Goal: Task Accomplishment & Management: Use online tool/utility

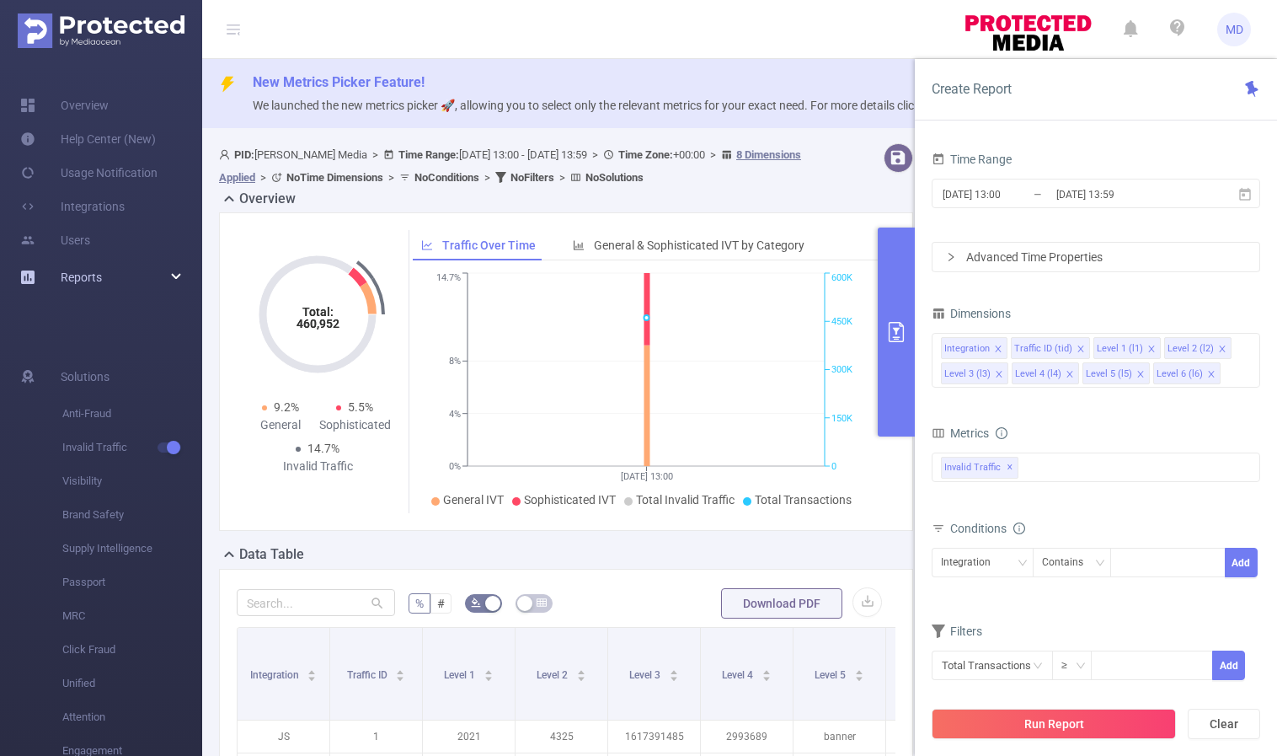
click at [155, 277] on div "Reports" at bounding box center [101, 277] width 202 height 34
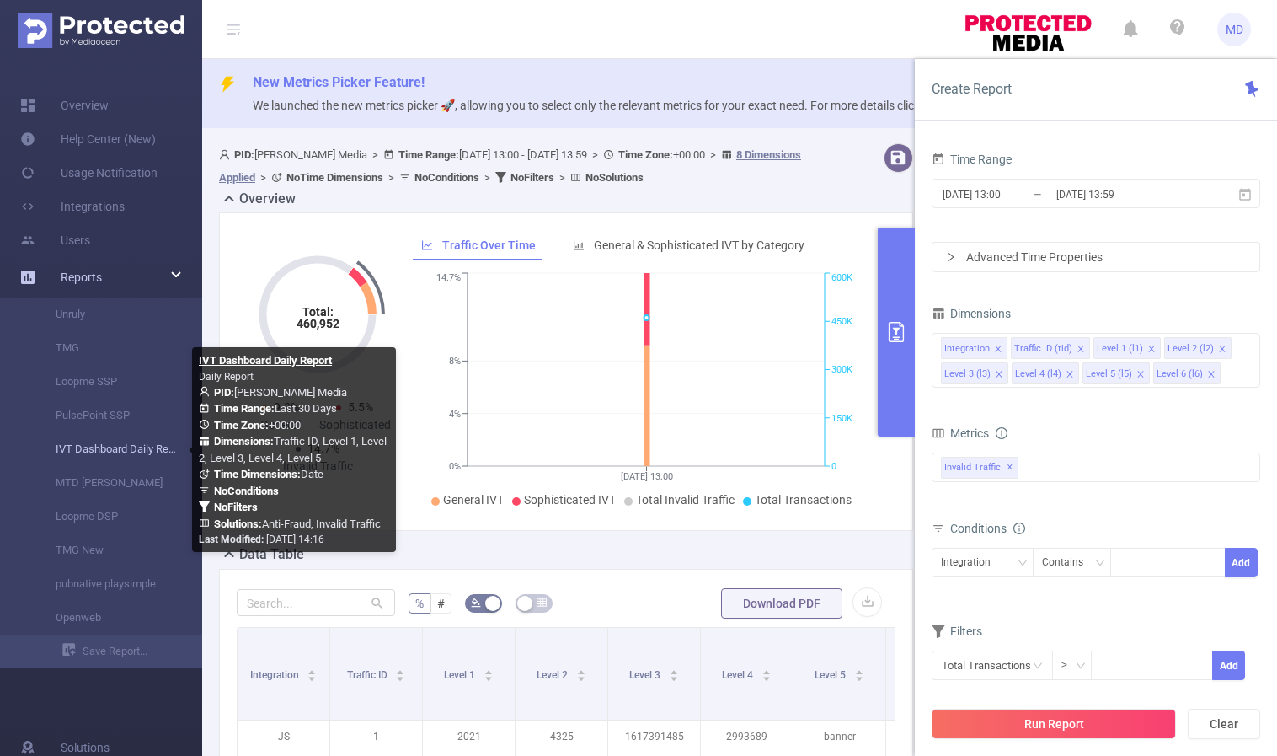
click at [115, 449] on link "IVT Dashboard Daily Report" at bounding box center [108, 449] width 148 height 34
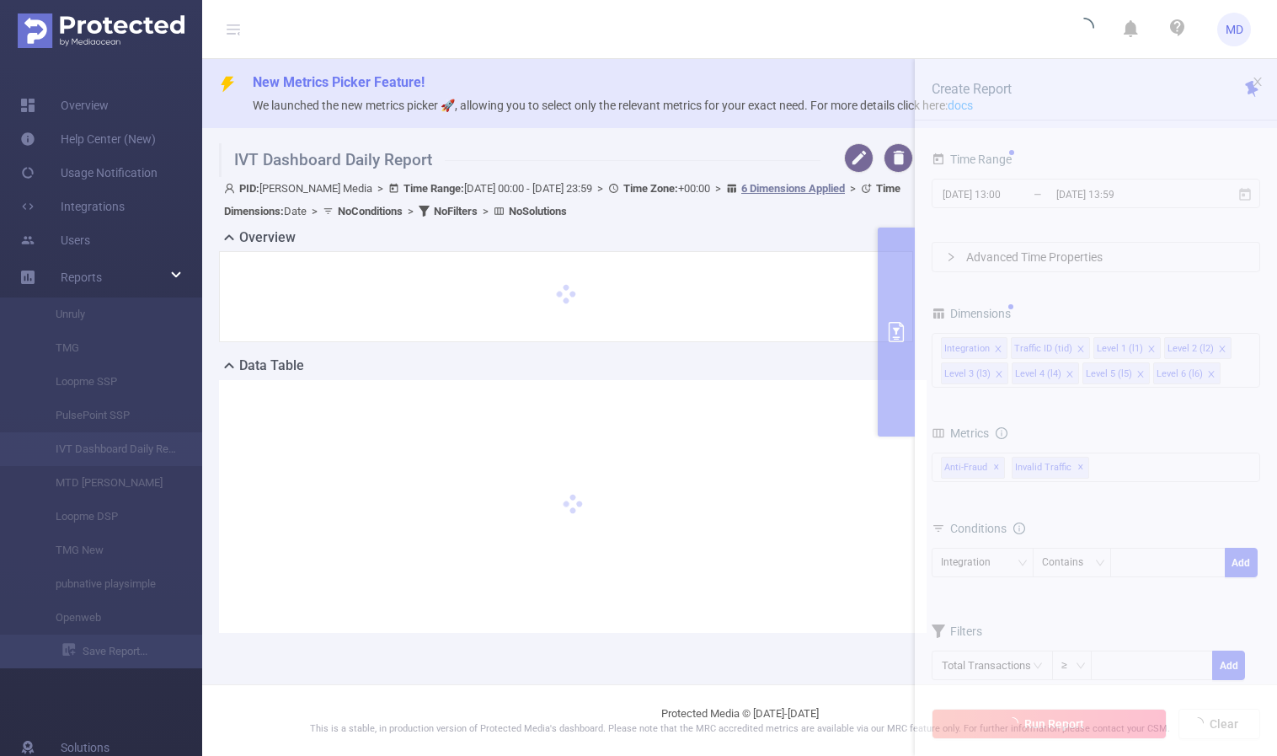
type input "[DATE] 00:00"
type input "[DATE] 23:59"
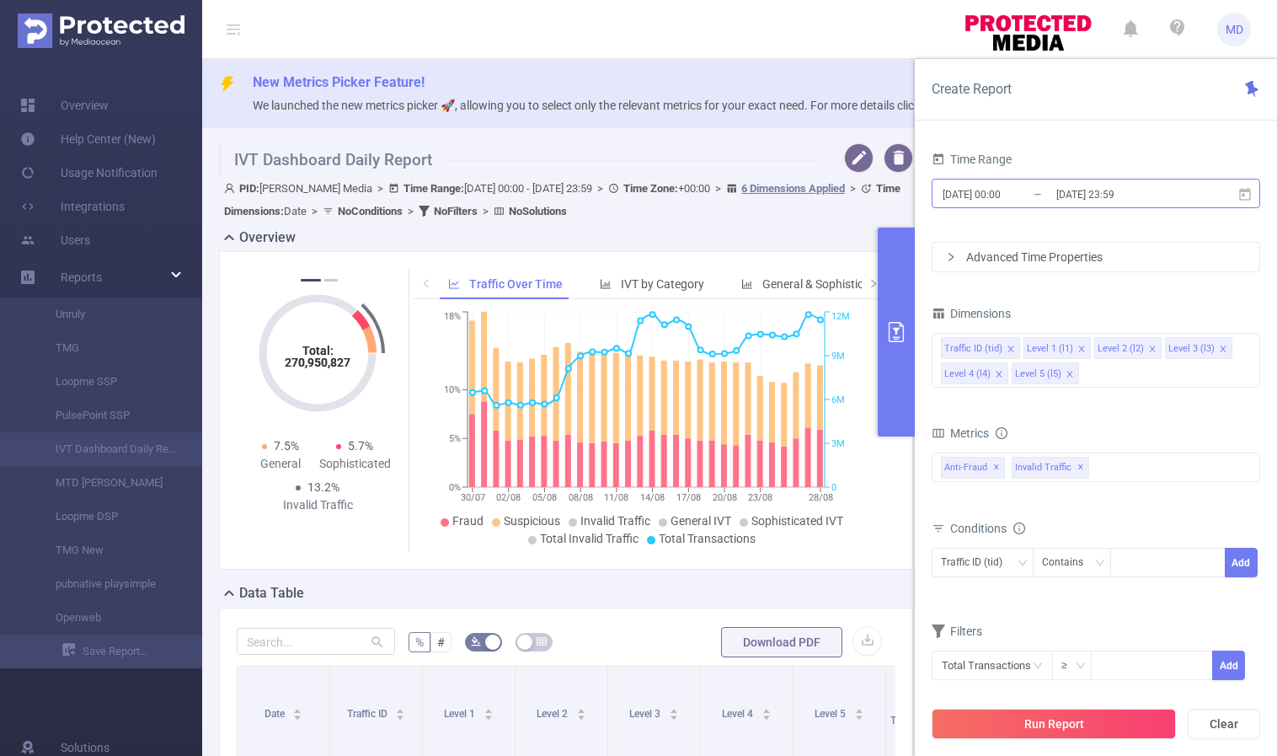
click at [1107, 195] on input "[DATE] 23:59" at bounding box center [1123, 194] width 136 height 23
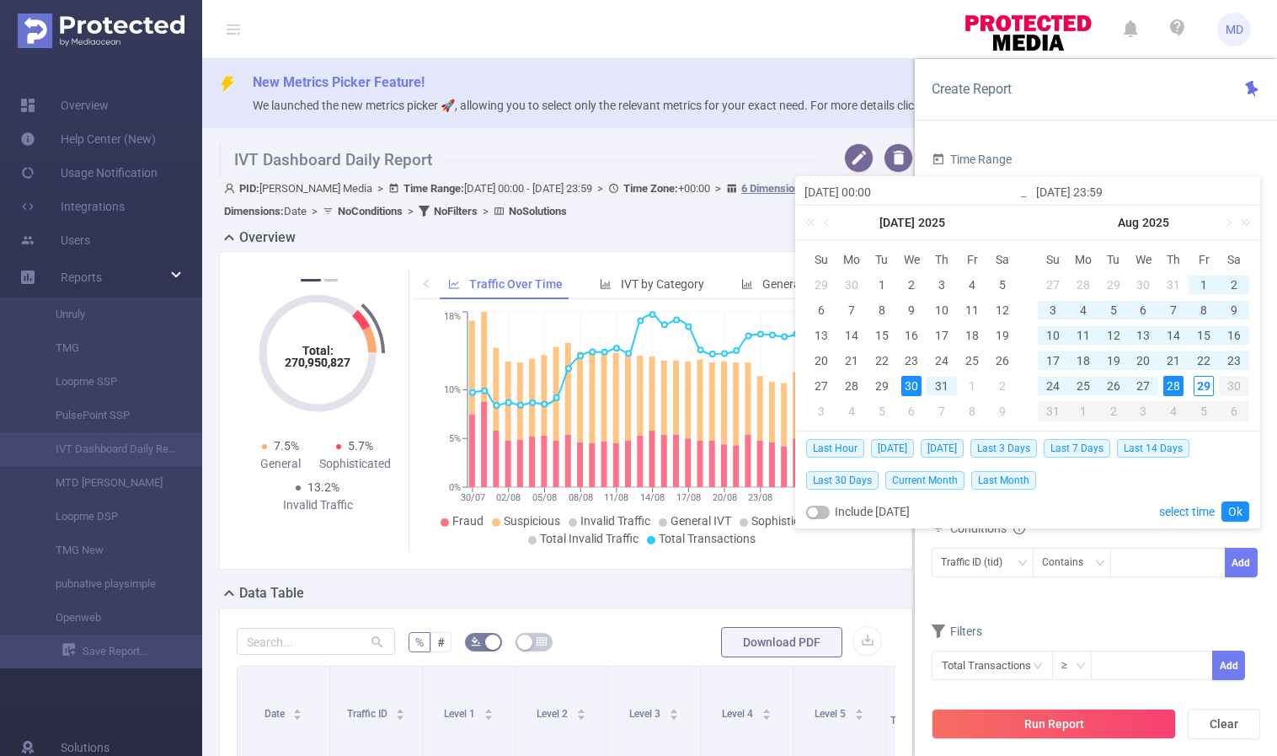
click at [1174, 385] on div "28" at bounding box center [1174, 386] width 20 height 20
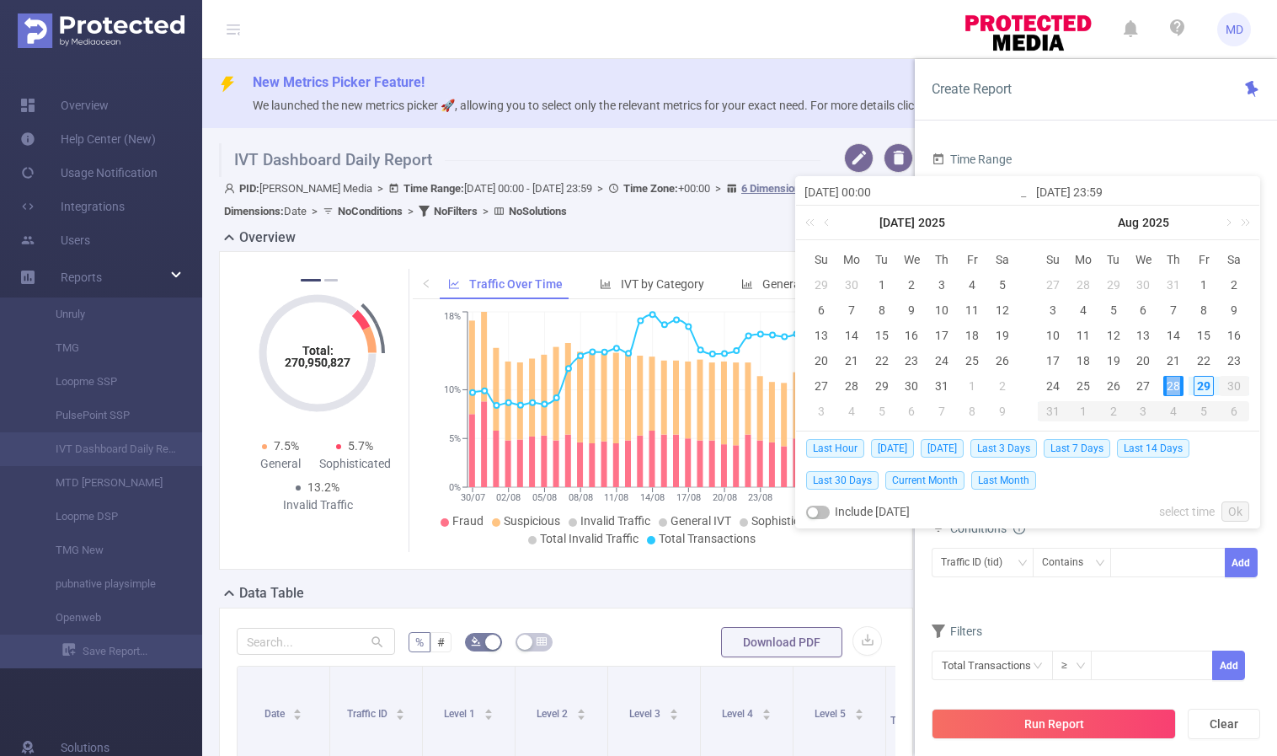
click at [1174, 385] on div "28" at bounding box center [1174, 386] width 20 height 20
type input "[DATE] 00:00"
click at [1235, 512] on link "Ok" at bounding box center [1236, 511] width 28 height 20
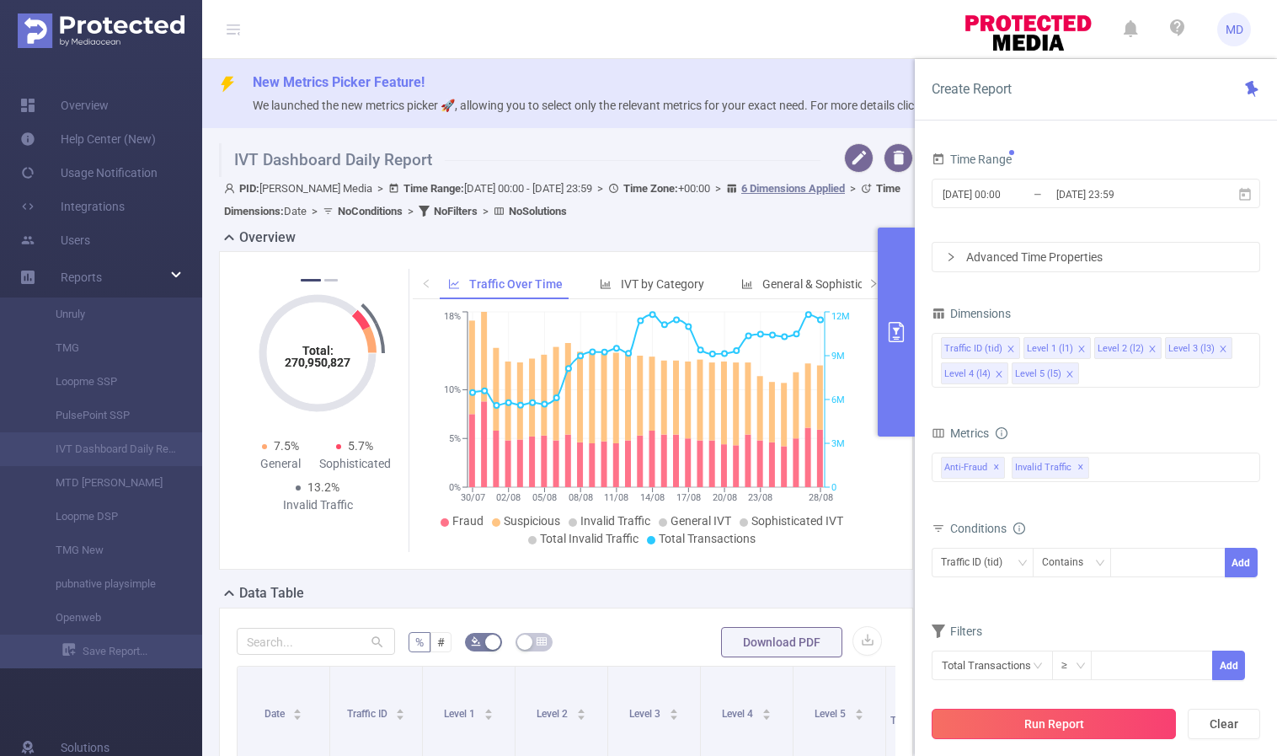
click at [1052, 720] on button "Run Report" at bounding box center [1054, 724] width 244 height 30
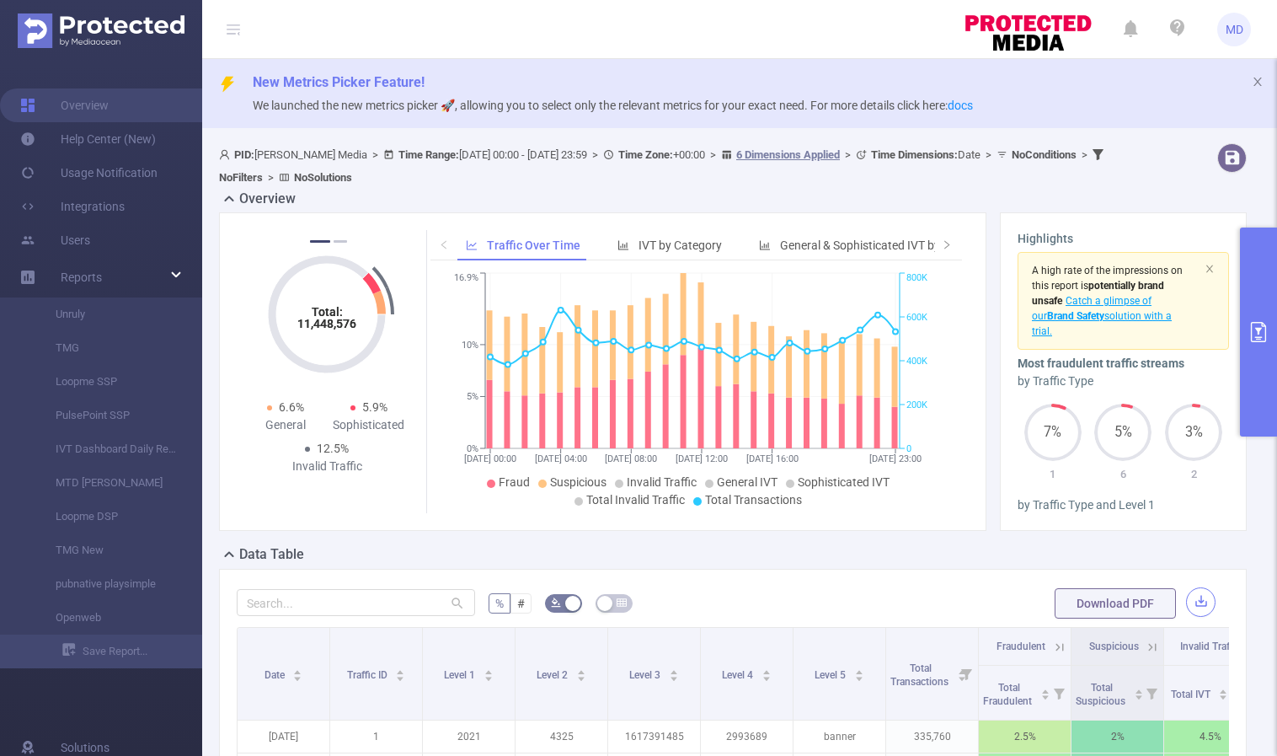
click at [1189, 599] on button "button" at bounding box center [1200, 601] width 29 height 29
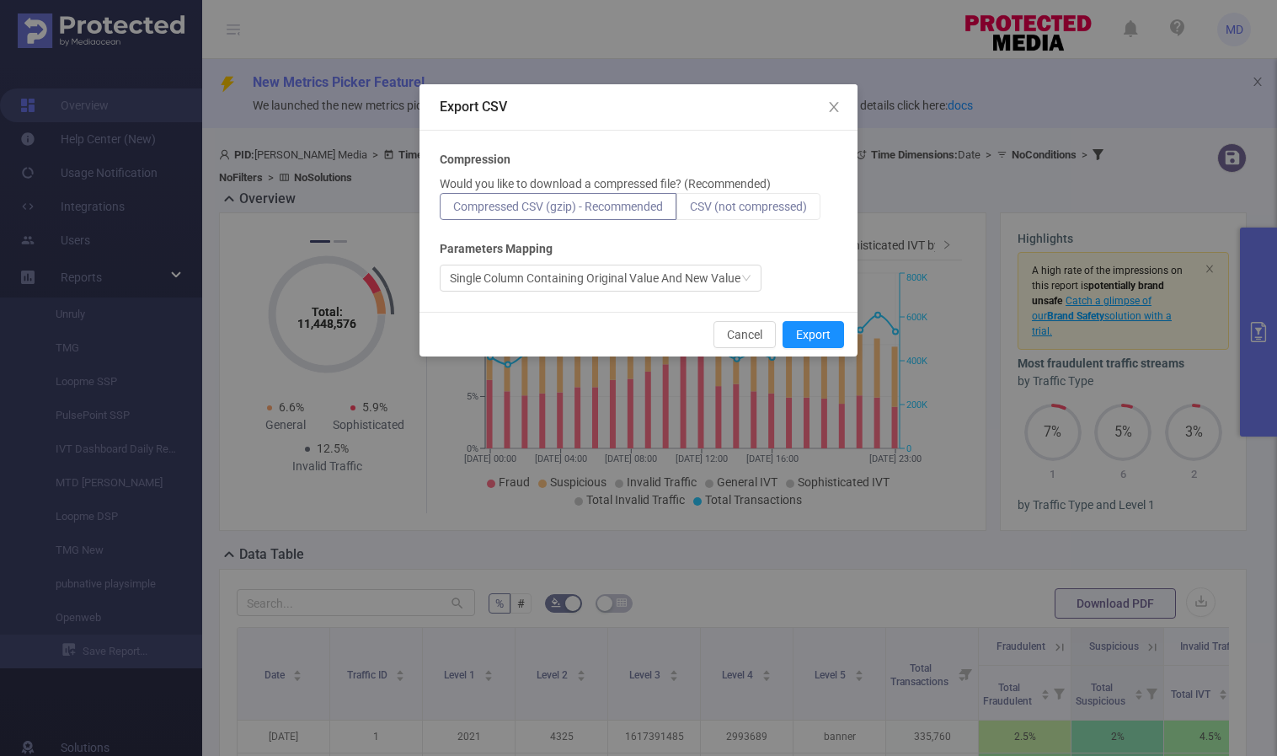
click at [744, 201] on span "CSV (not compressed)" at bounding box center [748, 206] width 117 height 13
click at [690, 211] on input "CSV (not compressed)" at bounding box center [690, 211] width 0 height 0
click at [828, 340] on button "Export" at bounding box center [814, 334] width 62 height 27
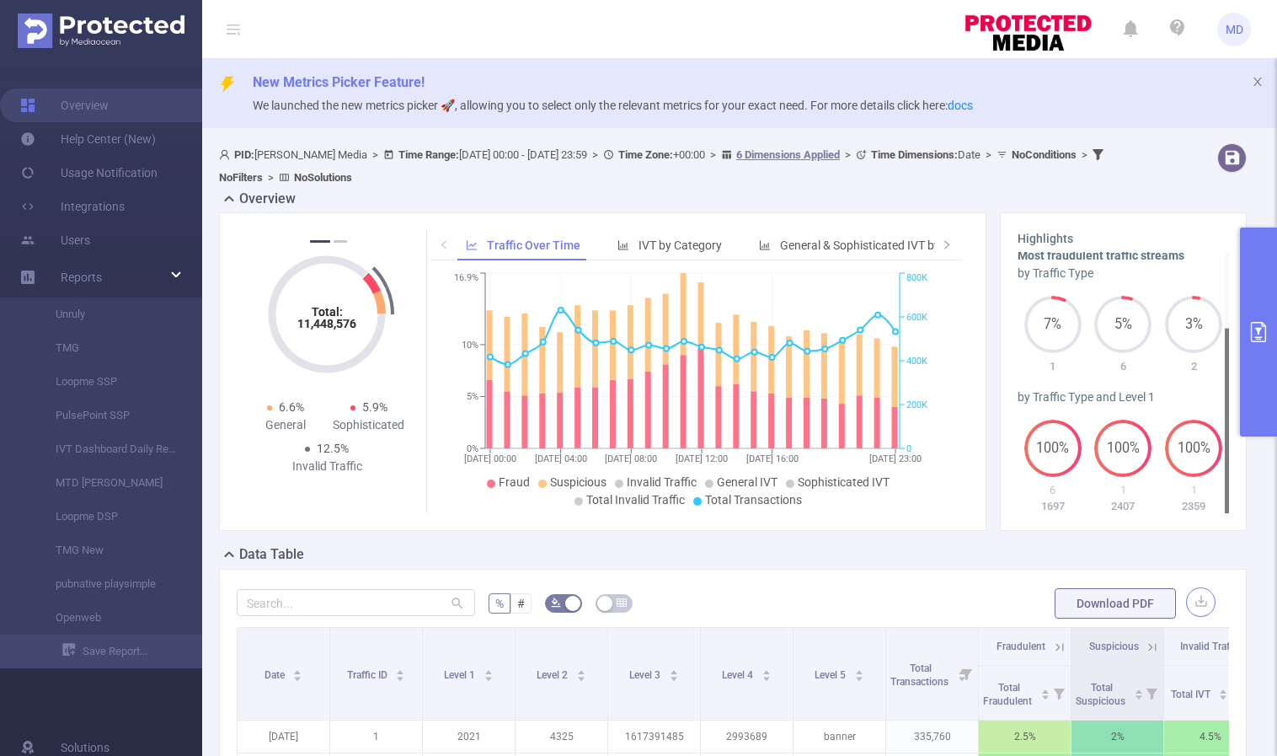
scroll to position [223, 0]
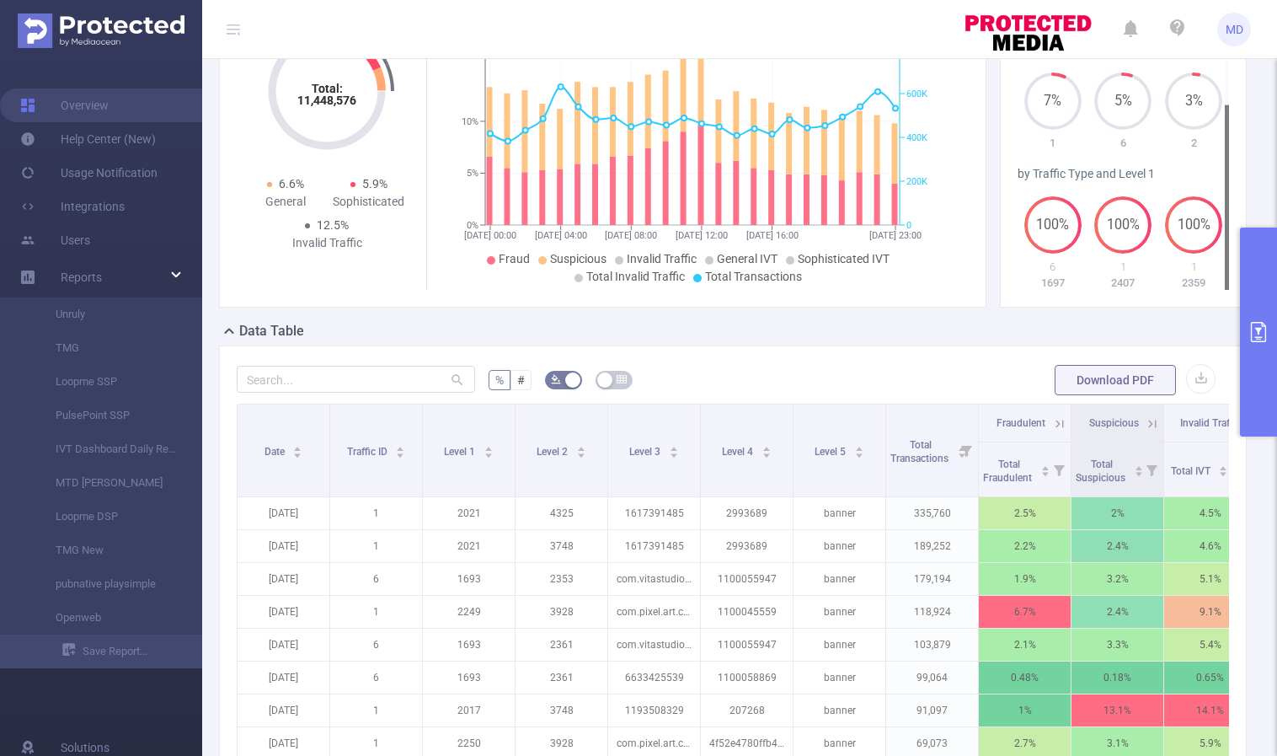
click at [1265, 337] on icon "primary" at bounding box center [1258, 332] width 15 height 20
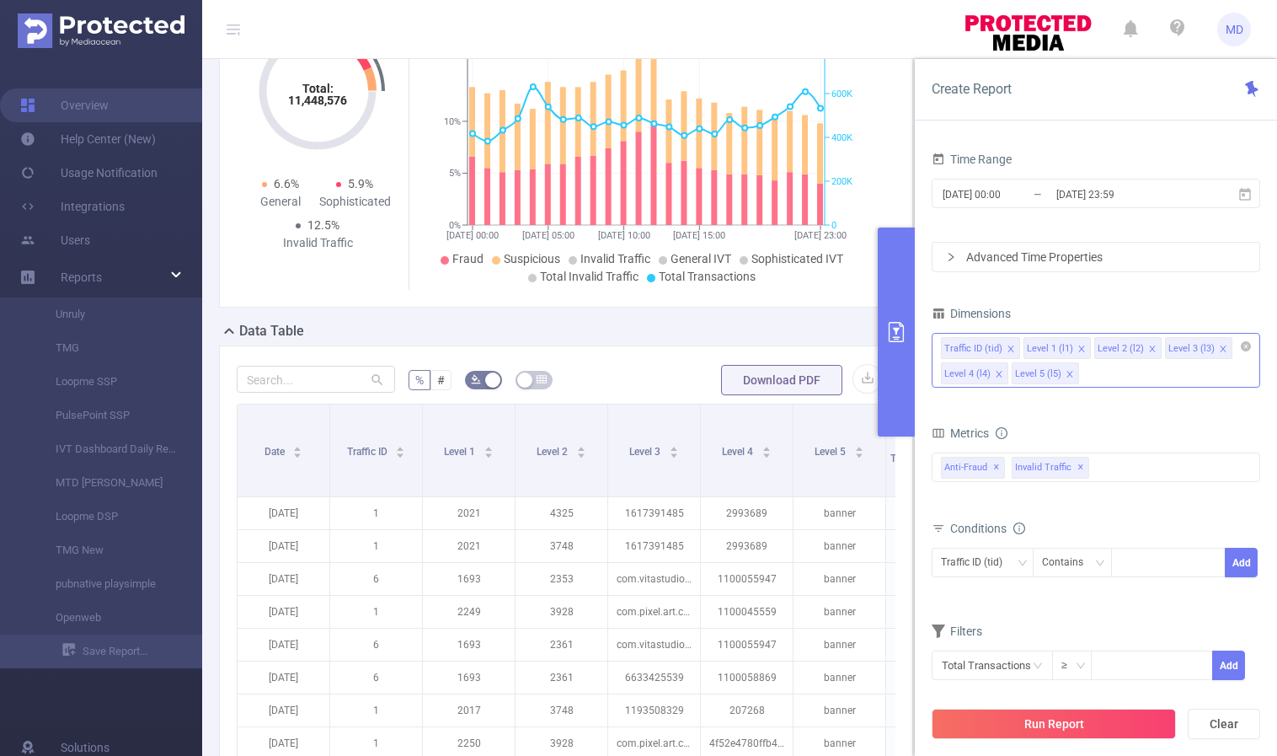
click at [1068, 374] on icon "icon: close" at bounding box center [1070, 374] width 8 height 8
click at [1148, 348] on icon "icon: close" at bounding box center [1152, 349] width 8 height 8
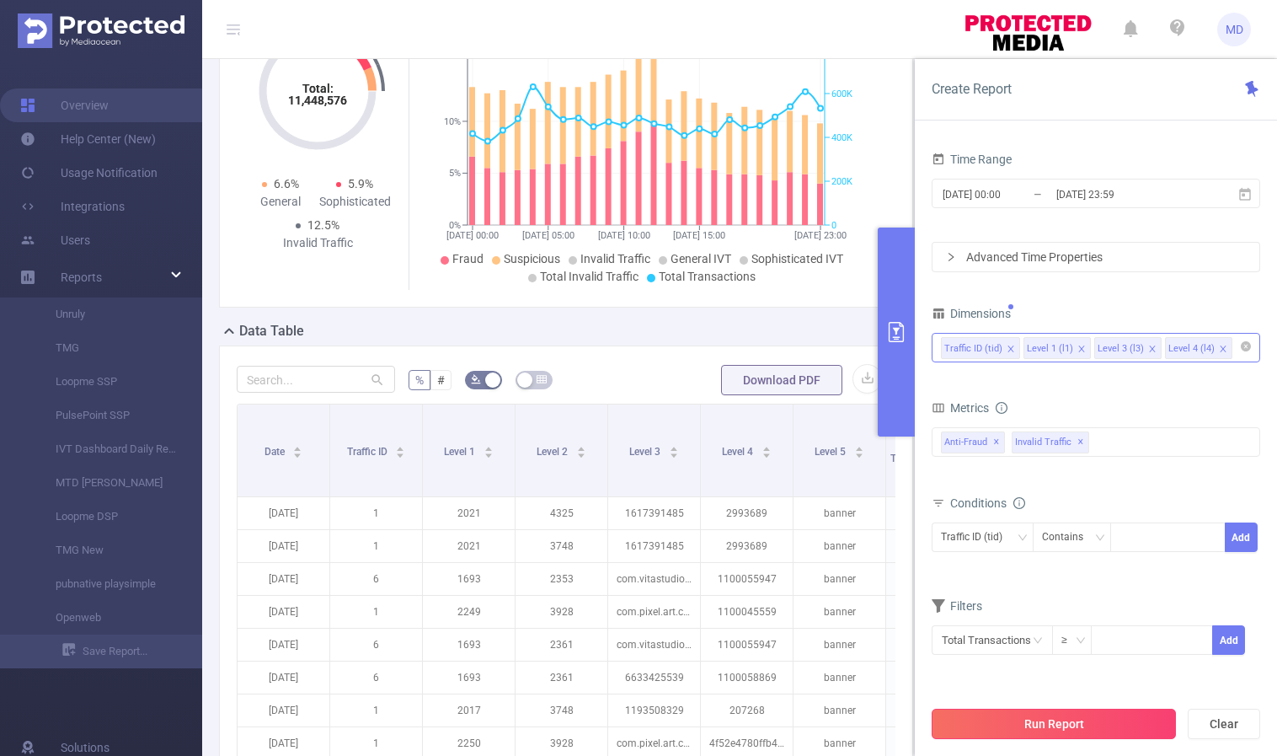
click at [1014, 728] on button "Run Report" at bounding box center [1054, 724] width 244 height 30
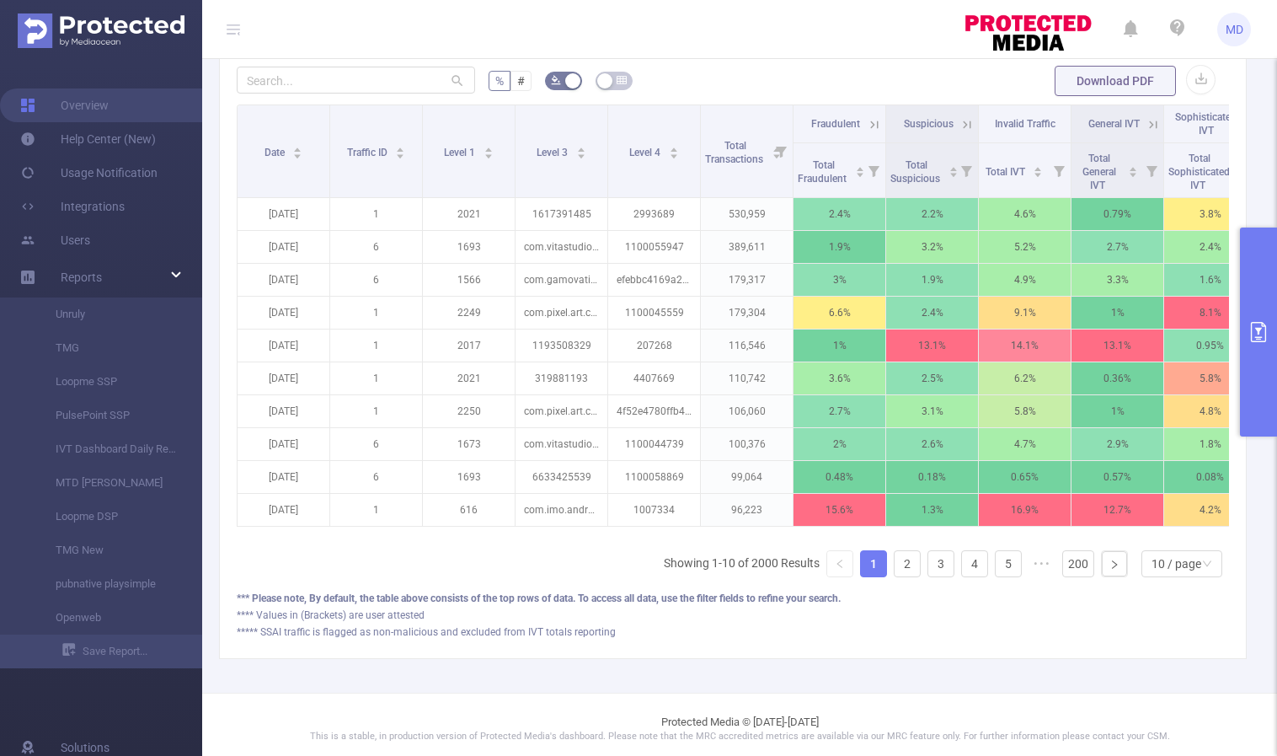
scroll to position [543, 0]
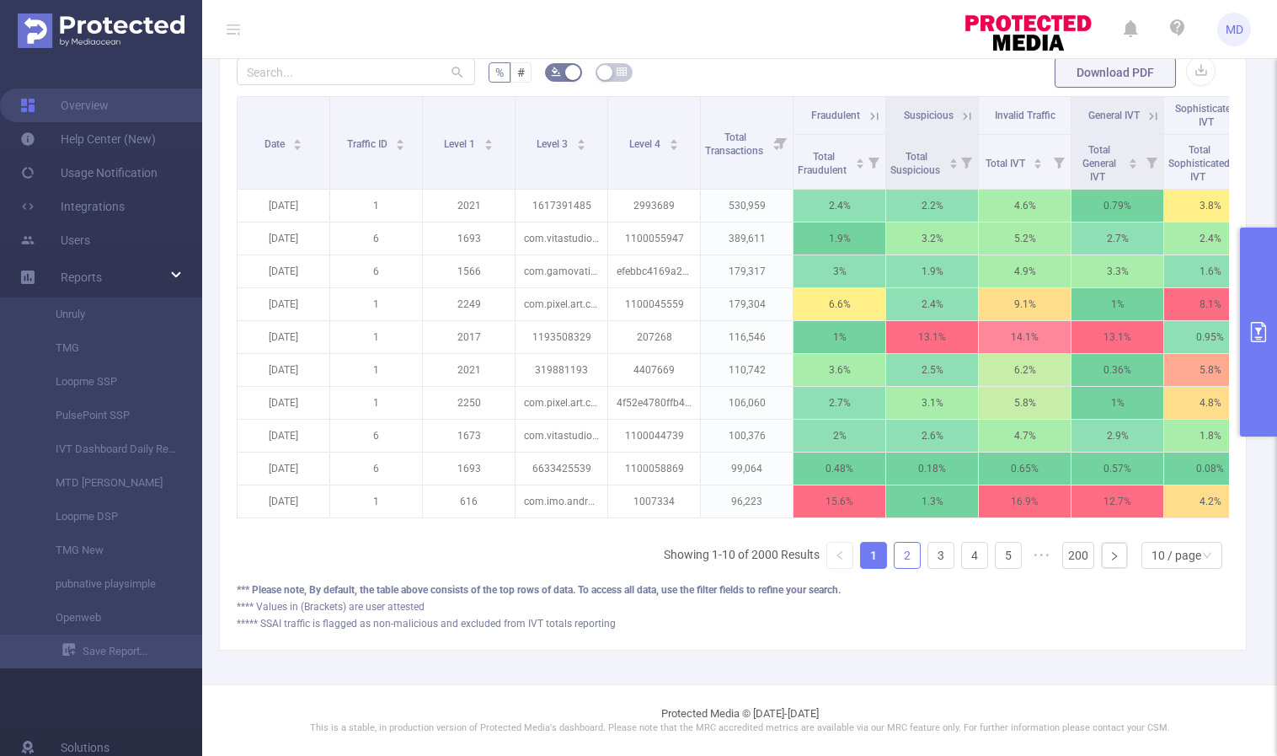
click at [895, 556] on link "2" at bounding box center [907, 555] width 25 height 25
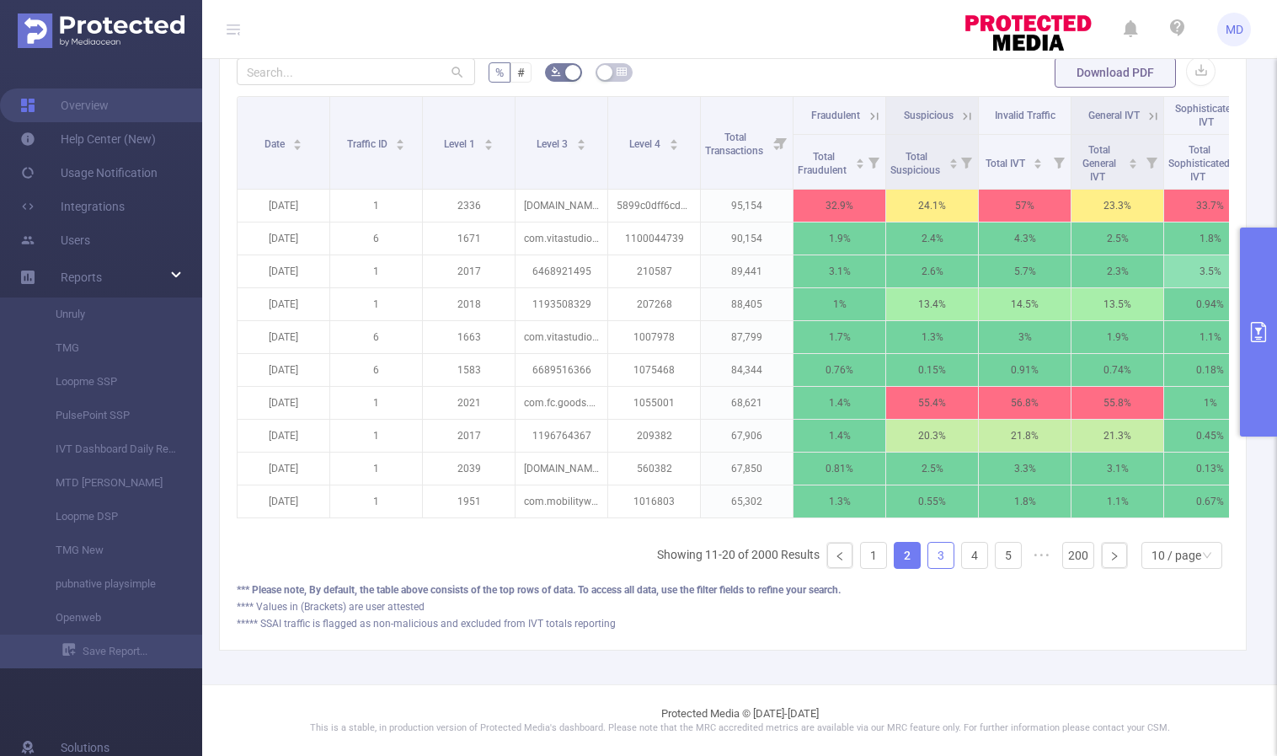
click at [928, 555] on link "3" at bounding box center [940, 555] width 25 height 25
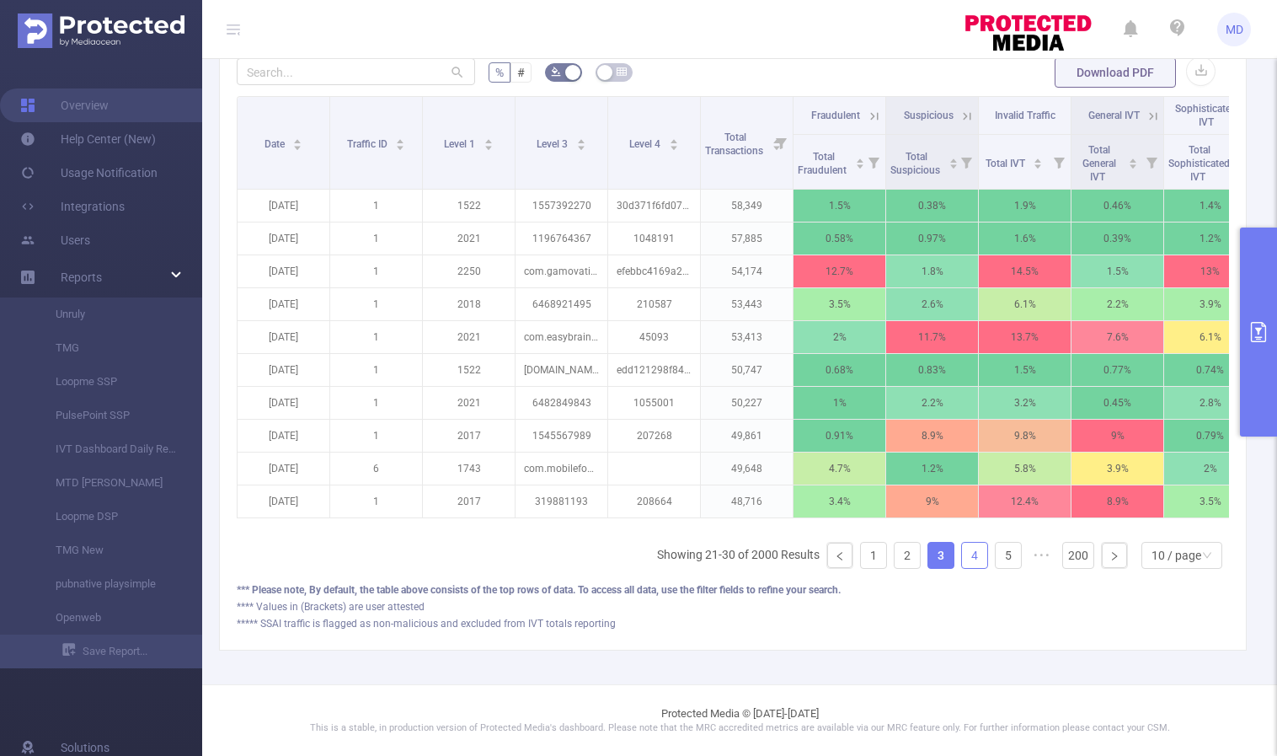
click at [965, 559] on link "4" at bounding box center [974, 555] width 25 height 25
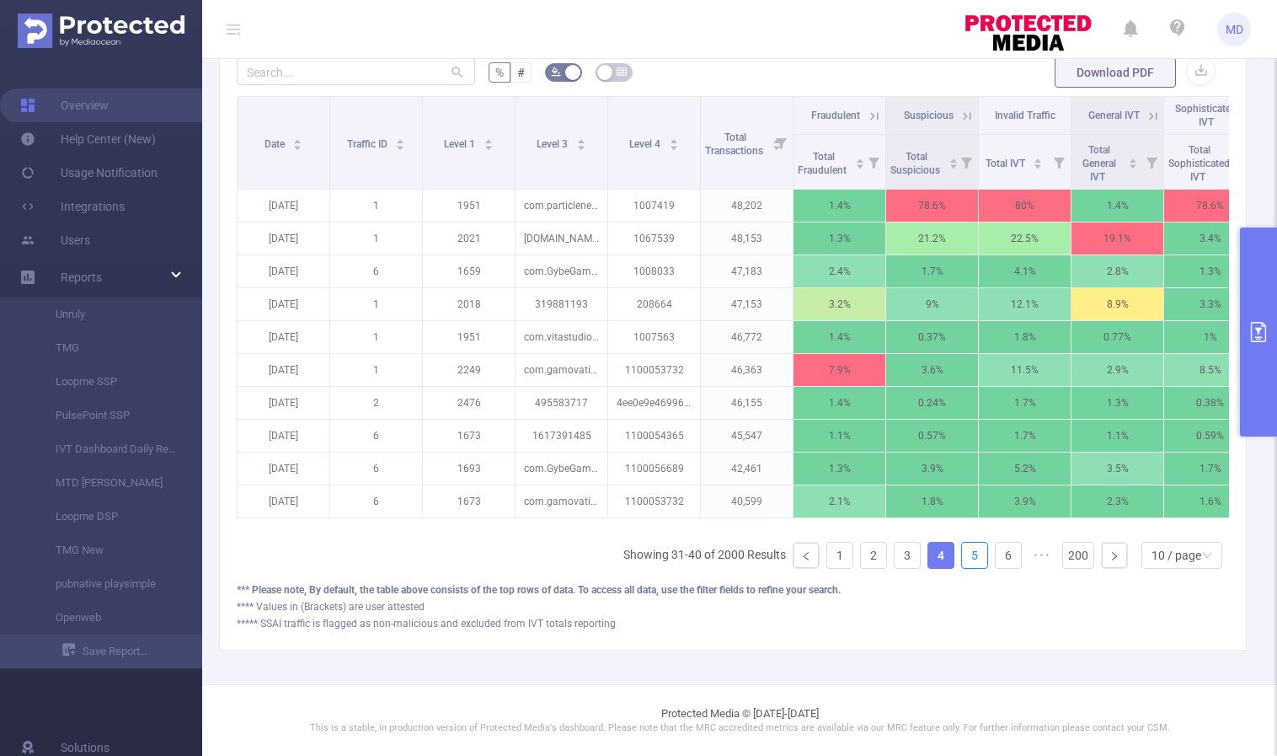
click at [965, 559] on link "5" at bounding box center [974, 555] width 25 height 25
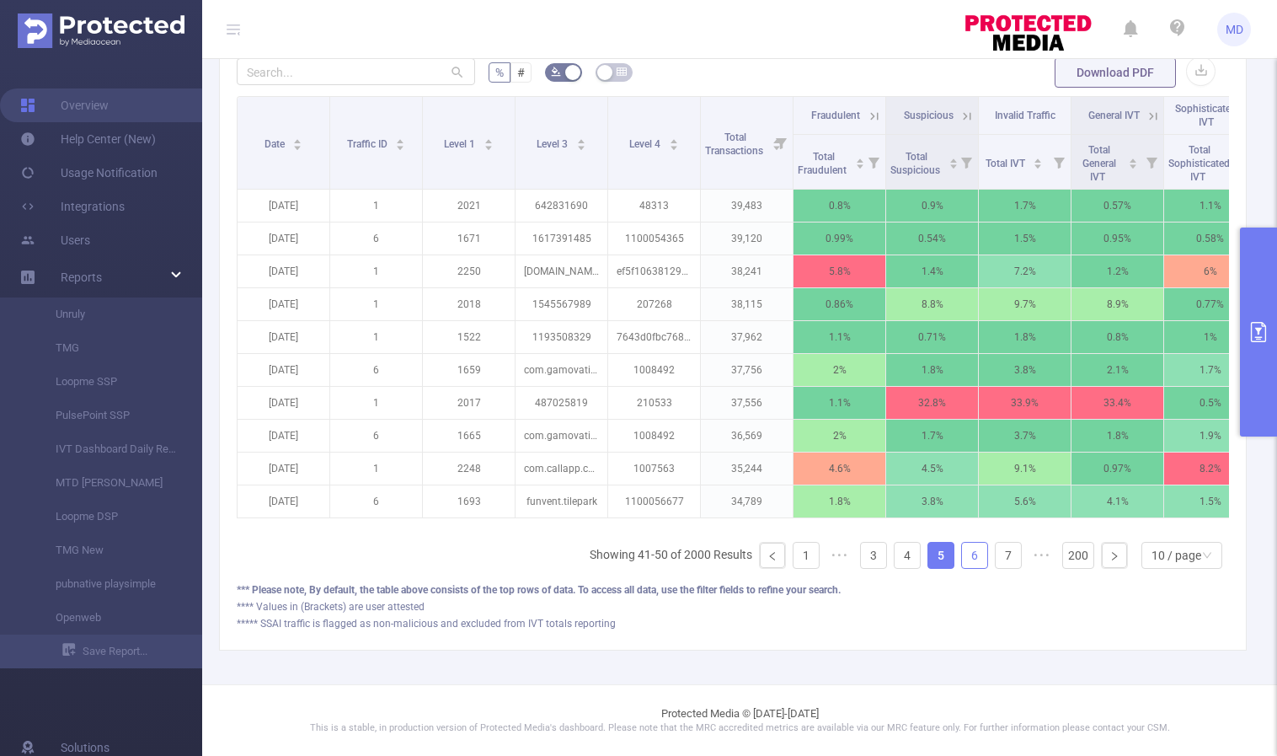
click at [965, 559] on link "6" at bounding box center [974, 555] width 25 height 25
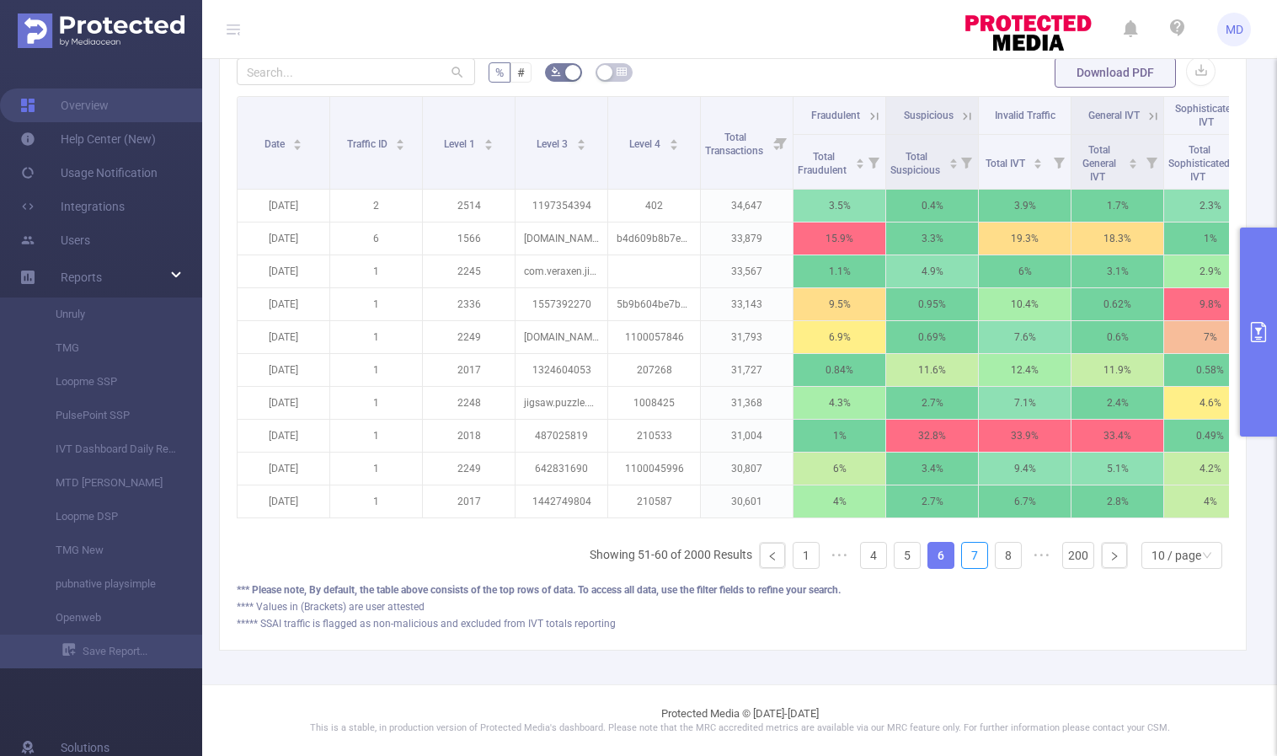
click at [965, 559] on link "7" at bounding box center [974, 555] width 25 height 25
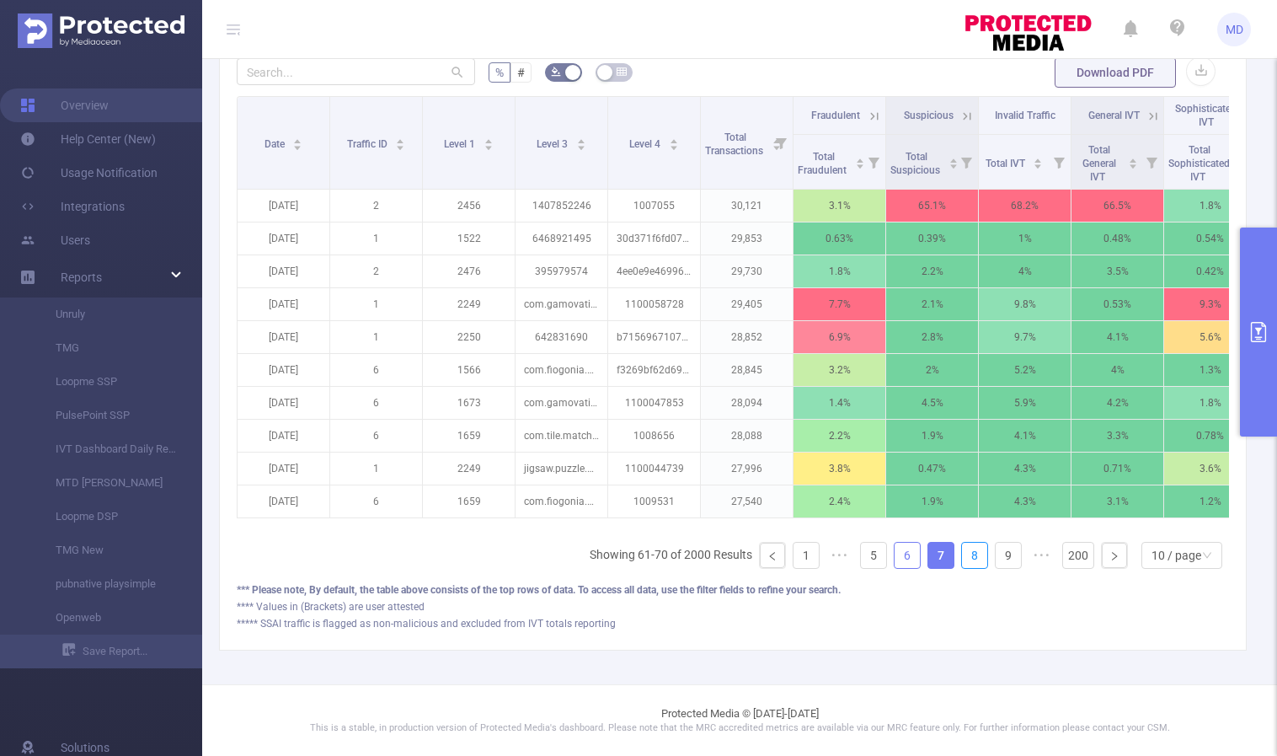
click at [965, 559] on link "8" at bounding box center [974, 555] width 25 height 25
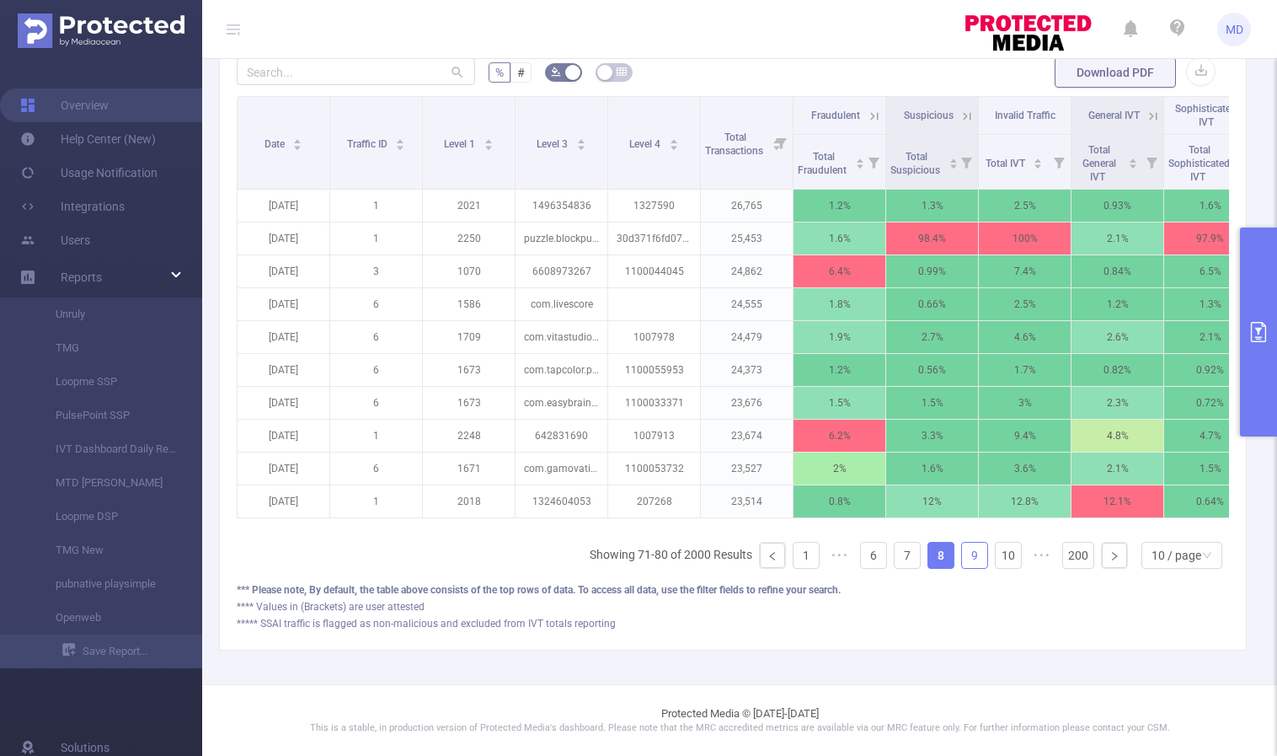
click at [965, 559] on link "9" at bounding box center [974, 555] width 25 height 25
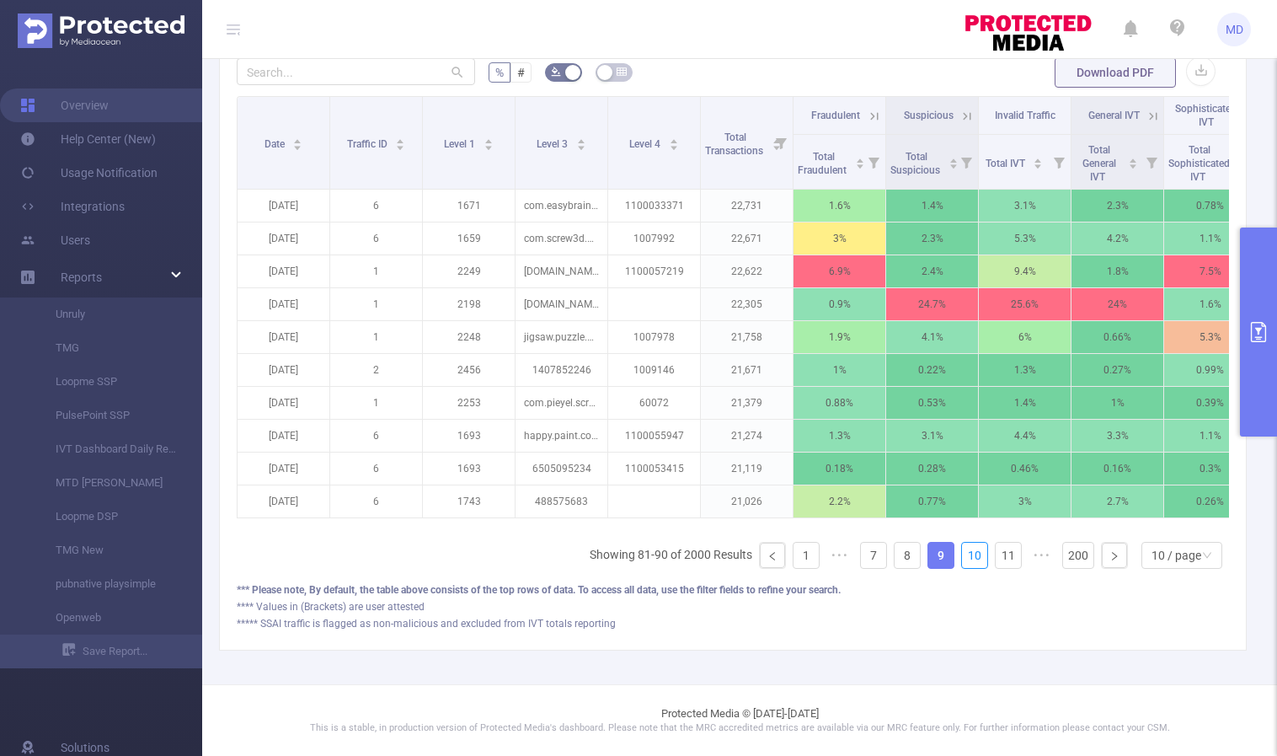
click at [965, 559] on link "10" at bounding box center [974, 555] width 25 height 25
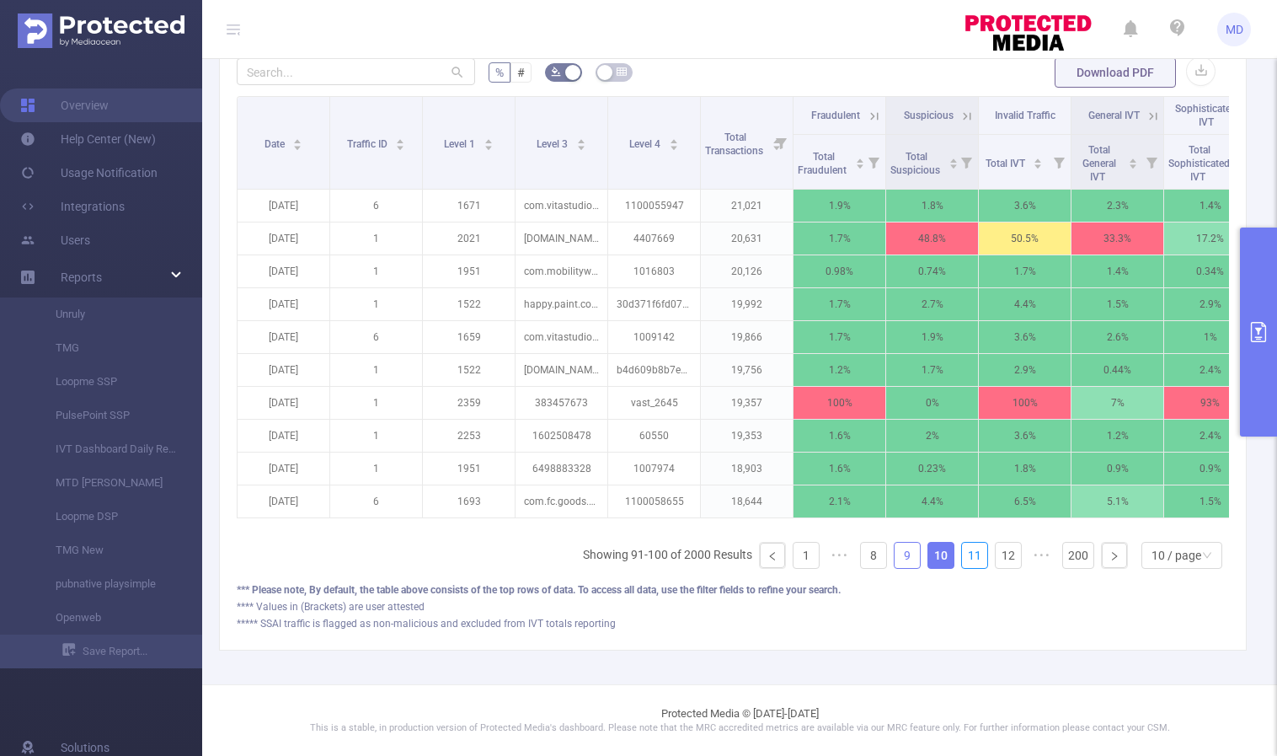
click at [965, 559] on link "11" at bounding box center [974, 555] width 25 height 25
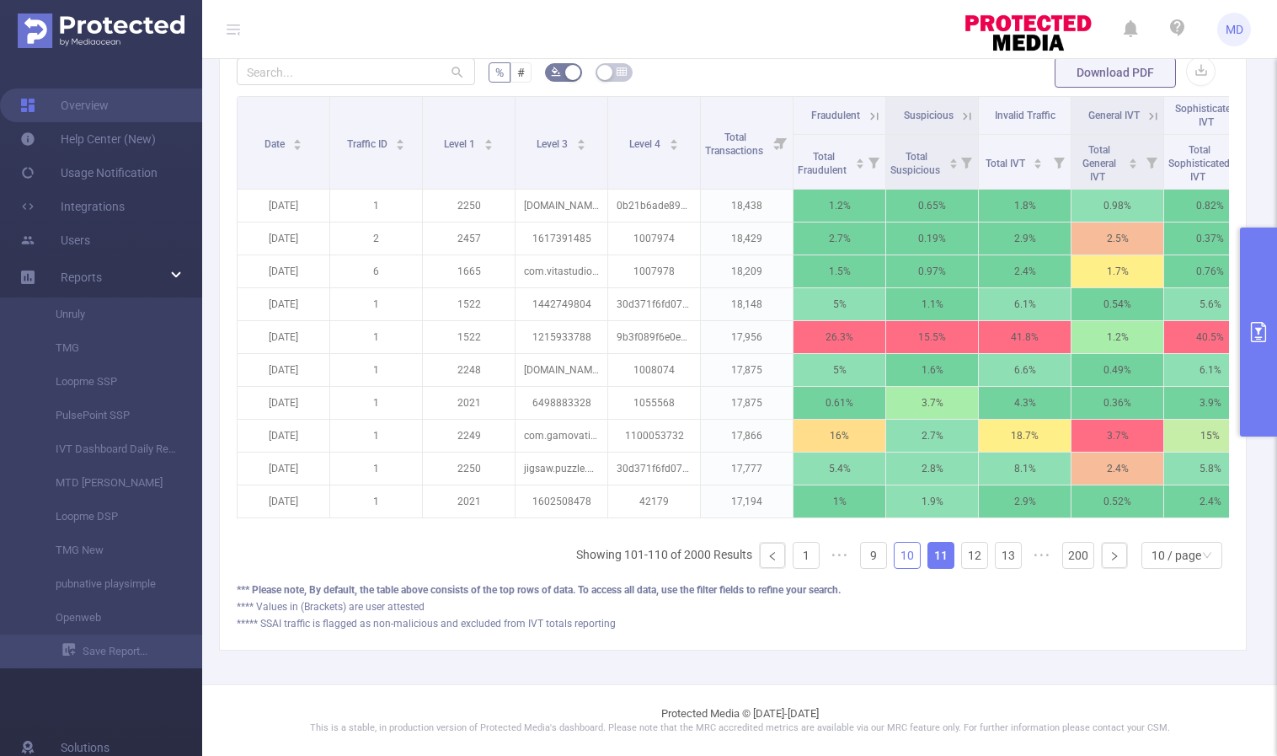
click at [895, 557] on link "10" at bounding box center [907, 555] width 25 height 25
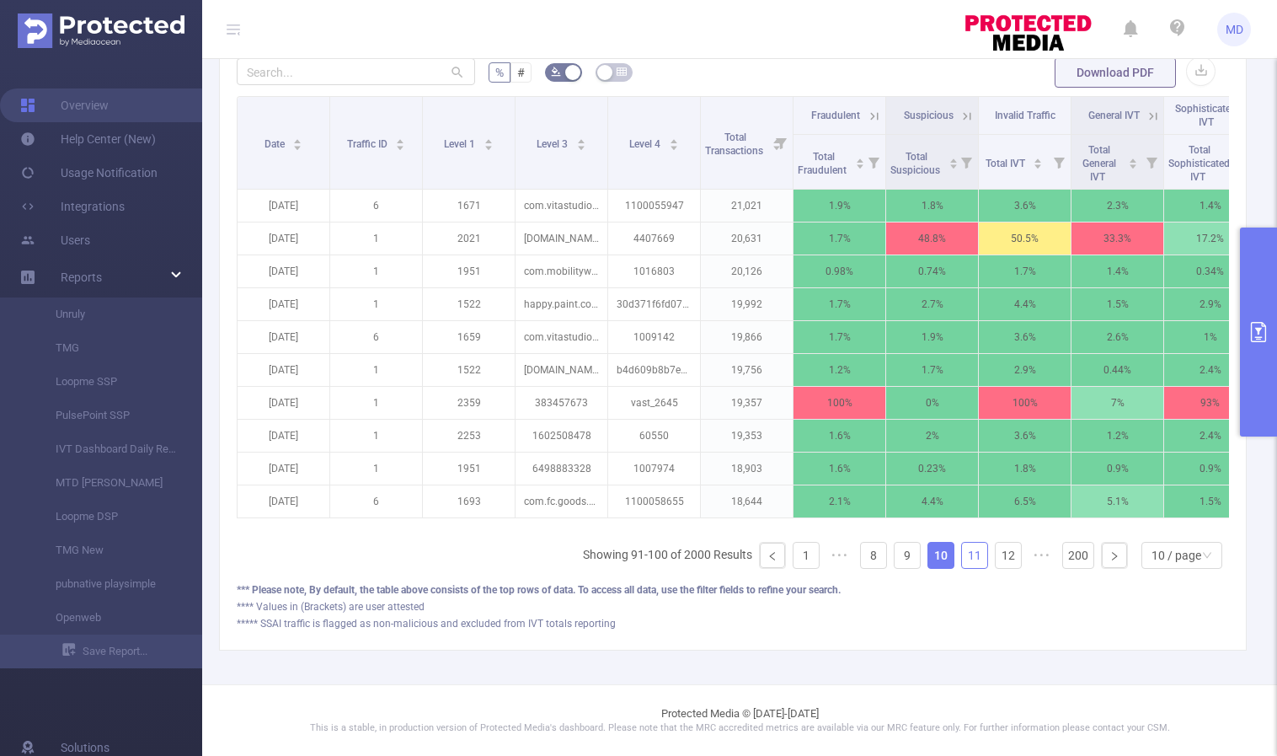
click at [962, 561] on link "11" at bounding box center [974, 555] width 25 height 25
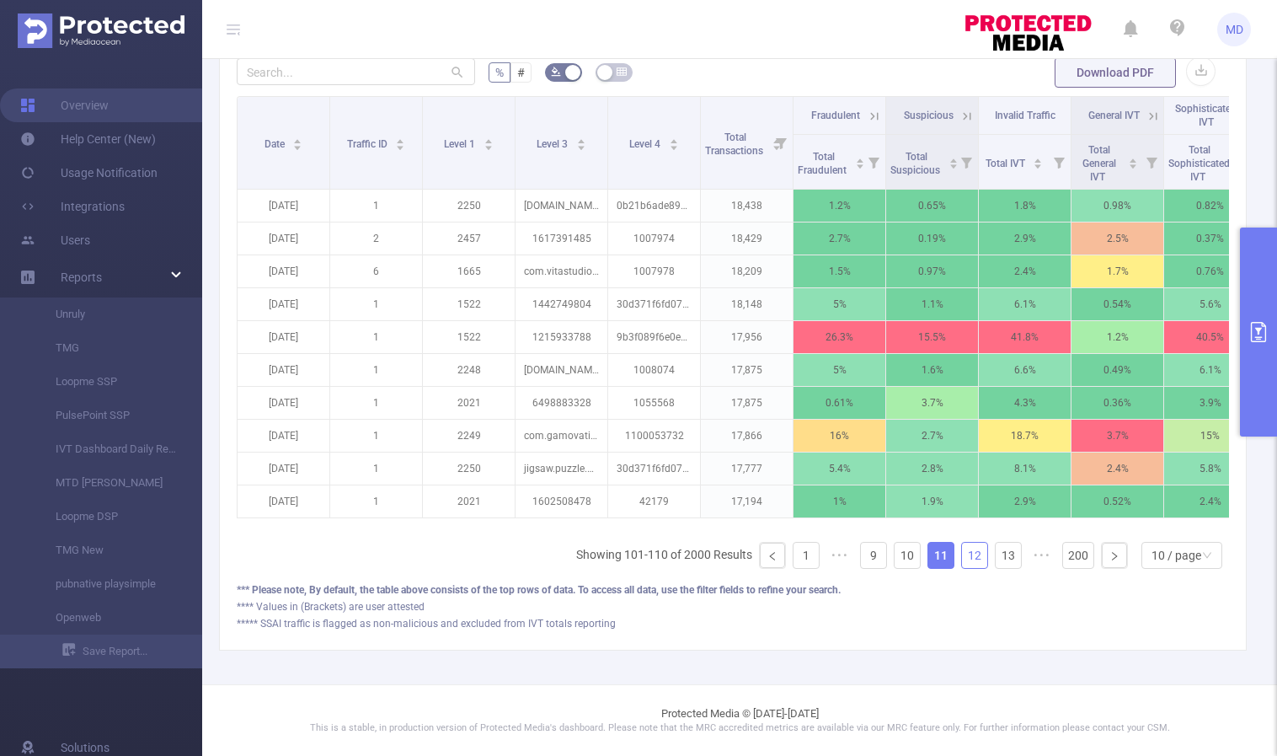
click at [963, 561] on link "12" at bounding box center [974, 555] width 25 height 25
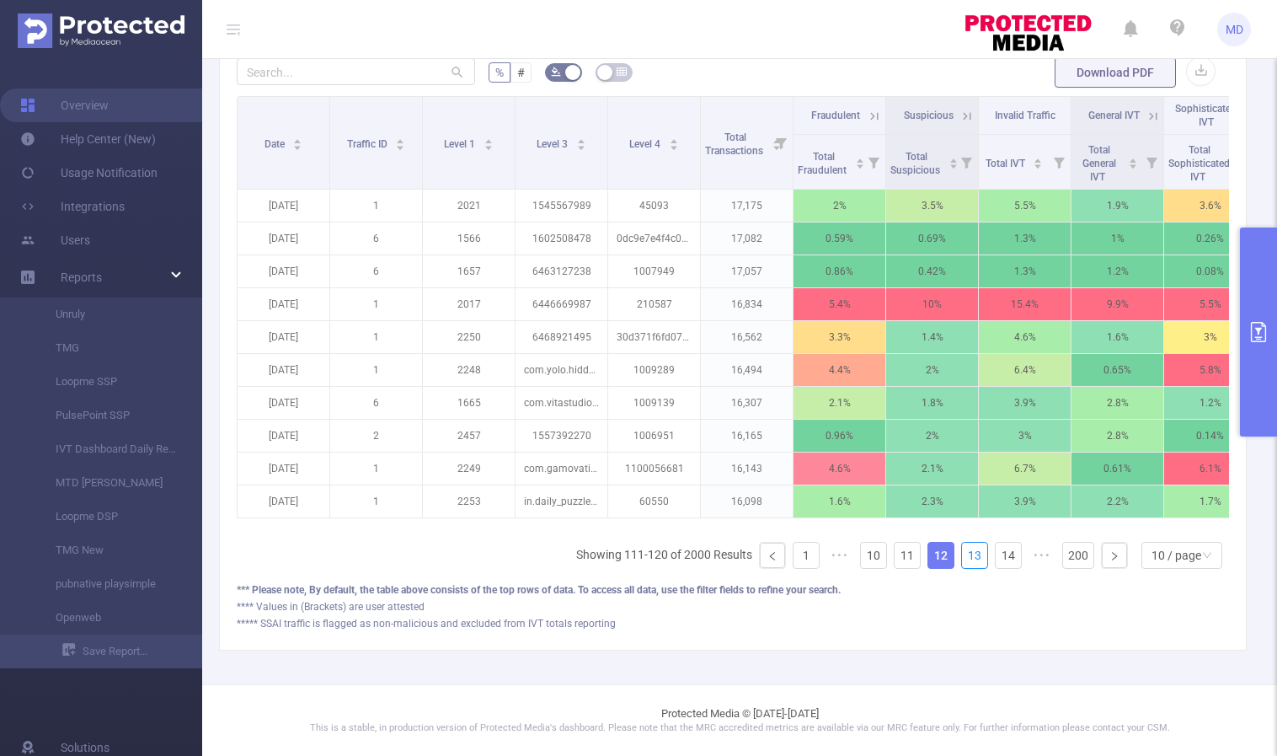
click at [963, 561] on link "13" at bounding box center [974, 555] width 25 height 25
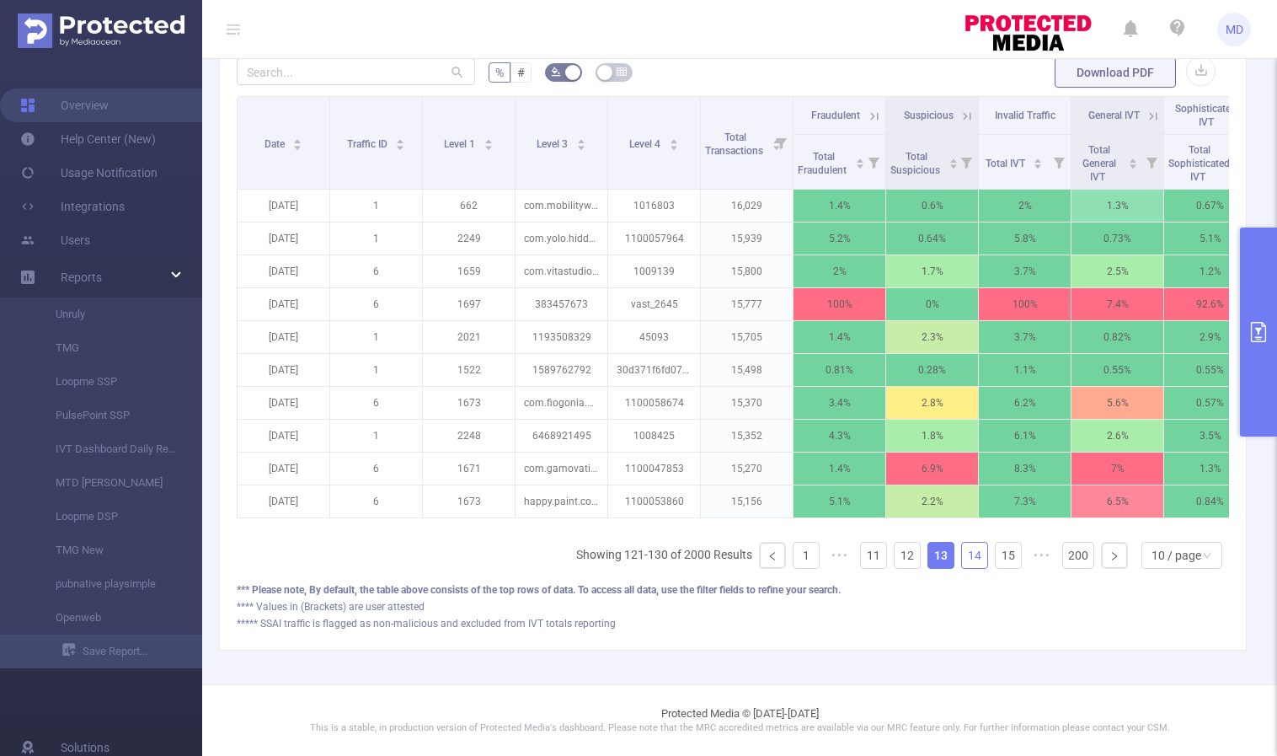
click at [965, 552] on link "14" at bounding box center [974, 555] width 25 height 25
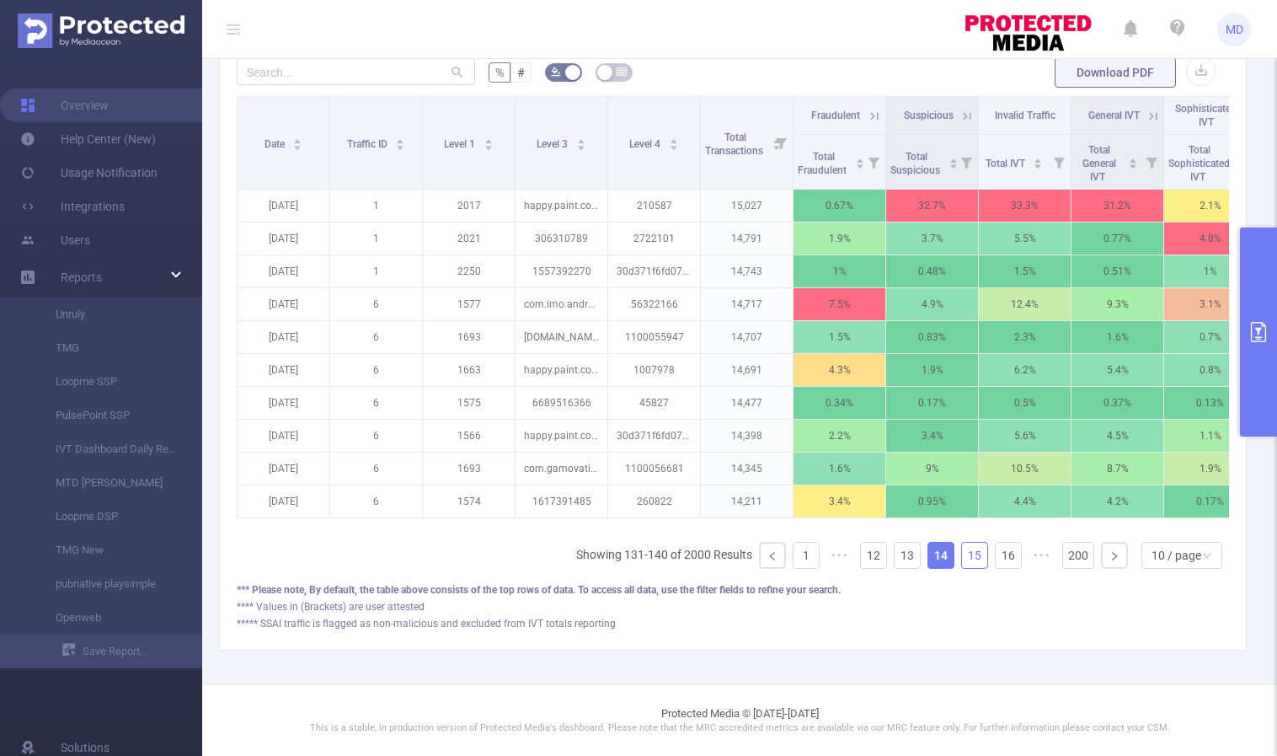
click at [965, 553] on link "15" at bounding box center [974, 555] width 25 height 25
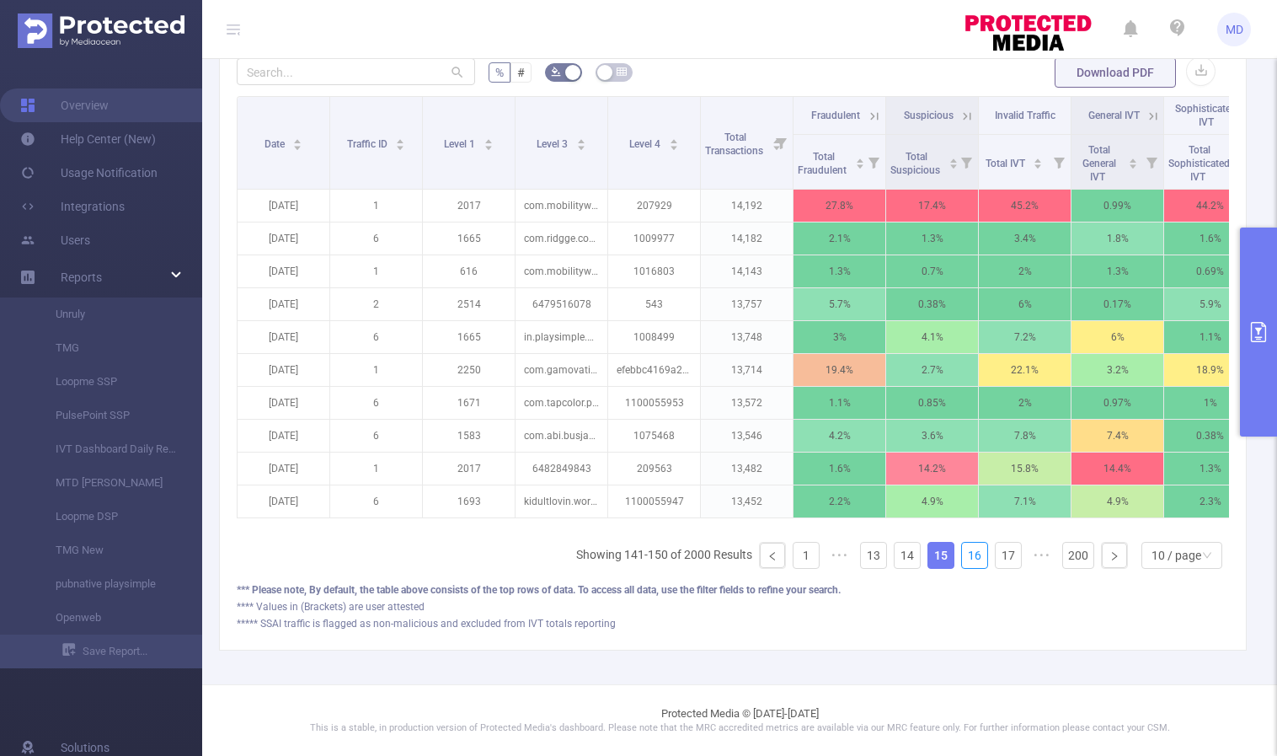
click at [965, 553] on link "16" at bounding box center [974, 555] width 25 height 25
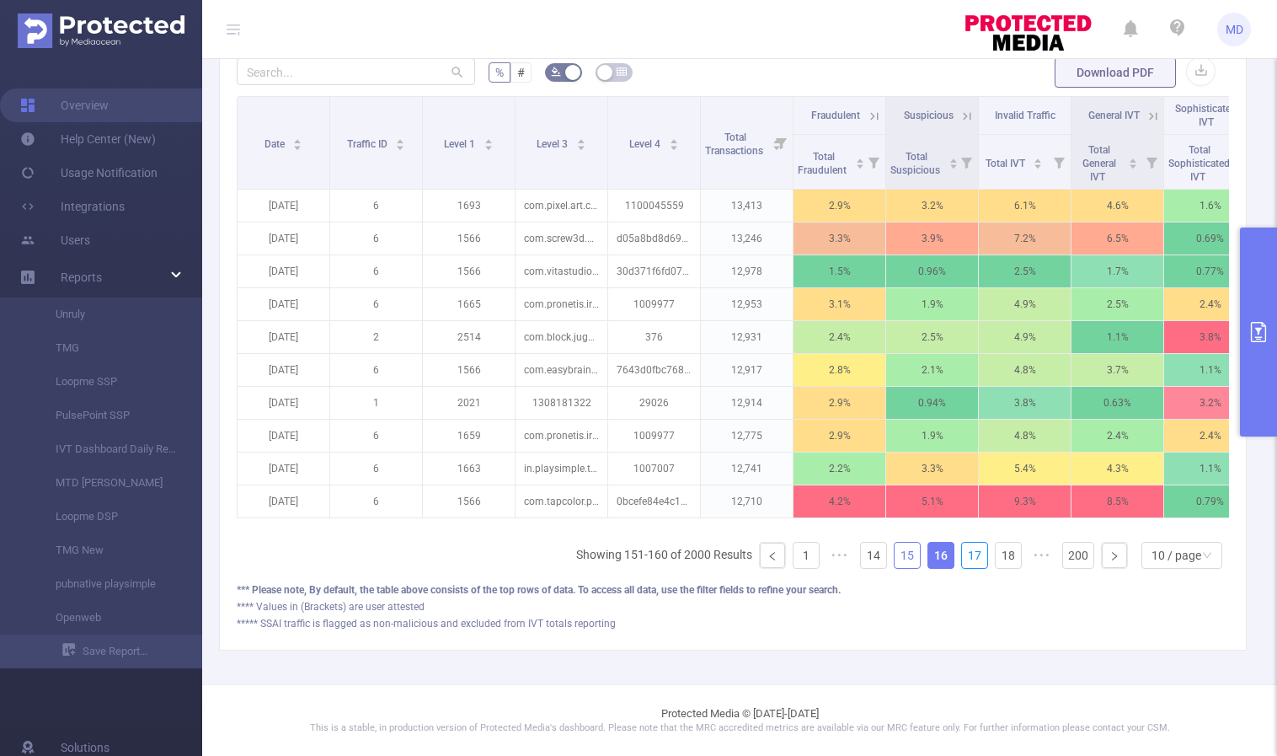
click at [965, 553] on link "17" at bounding box center [974, 555] width 25 height 25
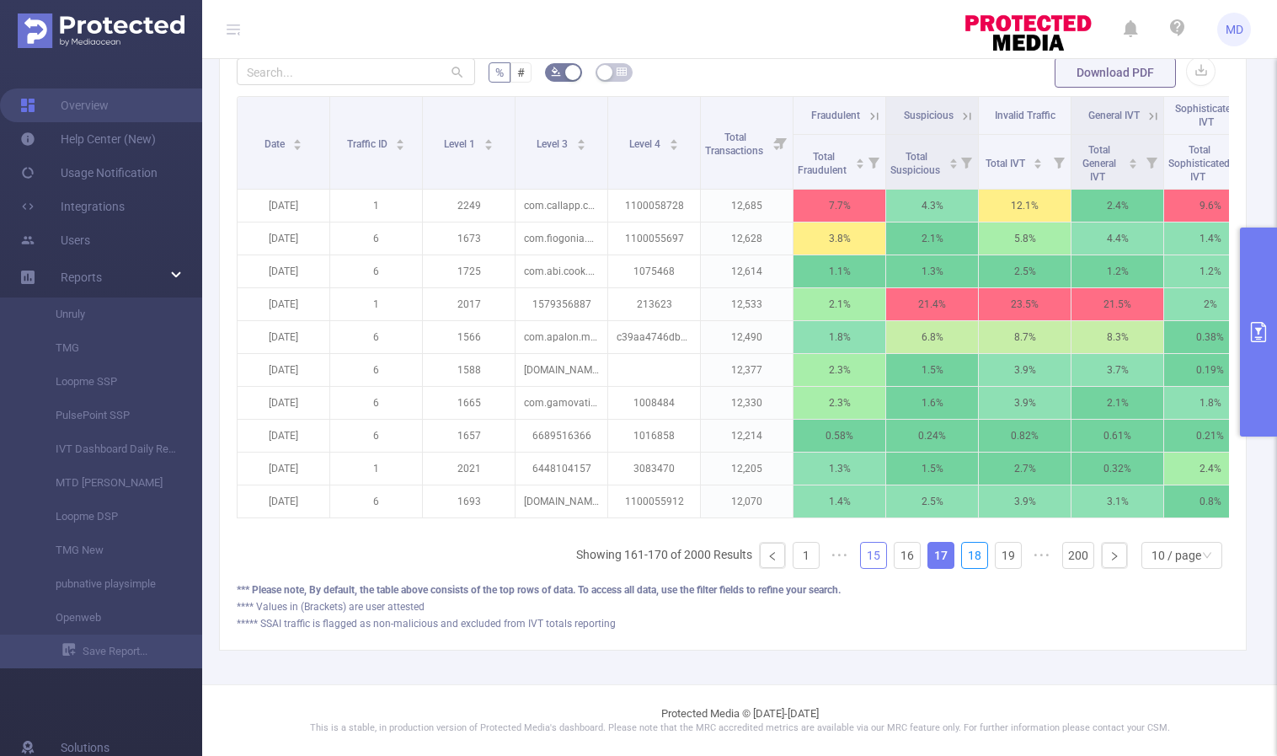
click at [965, 553] on link "18" at bounding box center [974, 555] width 25 height 25
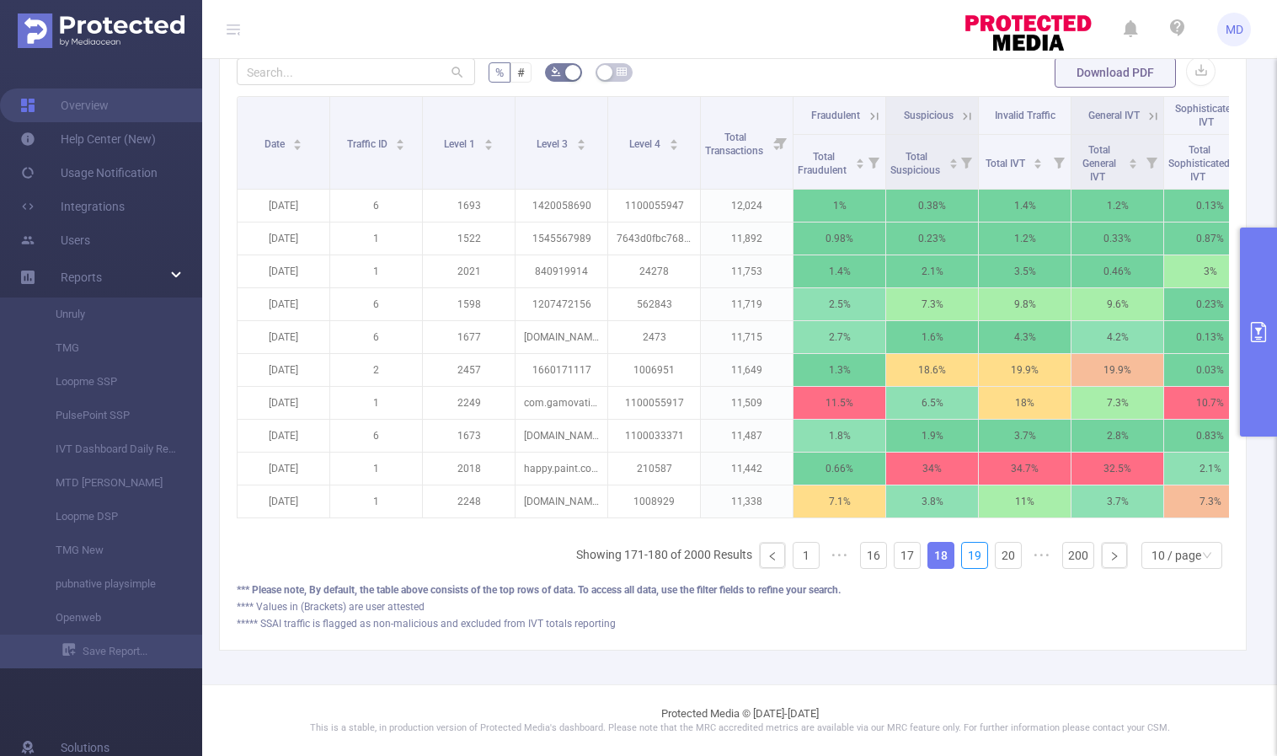
click at [965, 553] on link "19" at bounding box center [974, 555] width 25 height 25
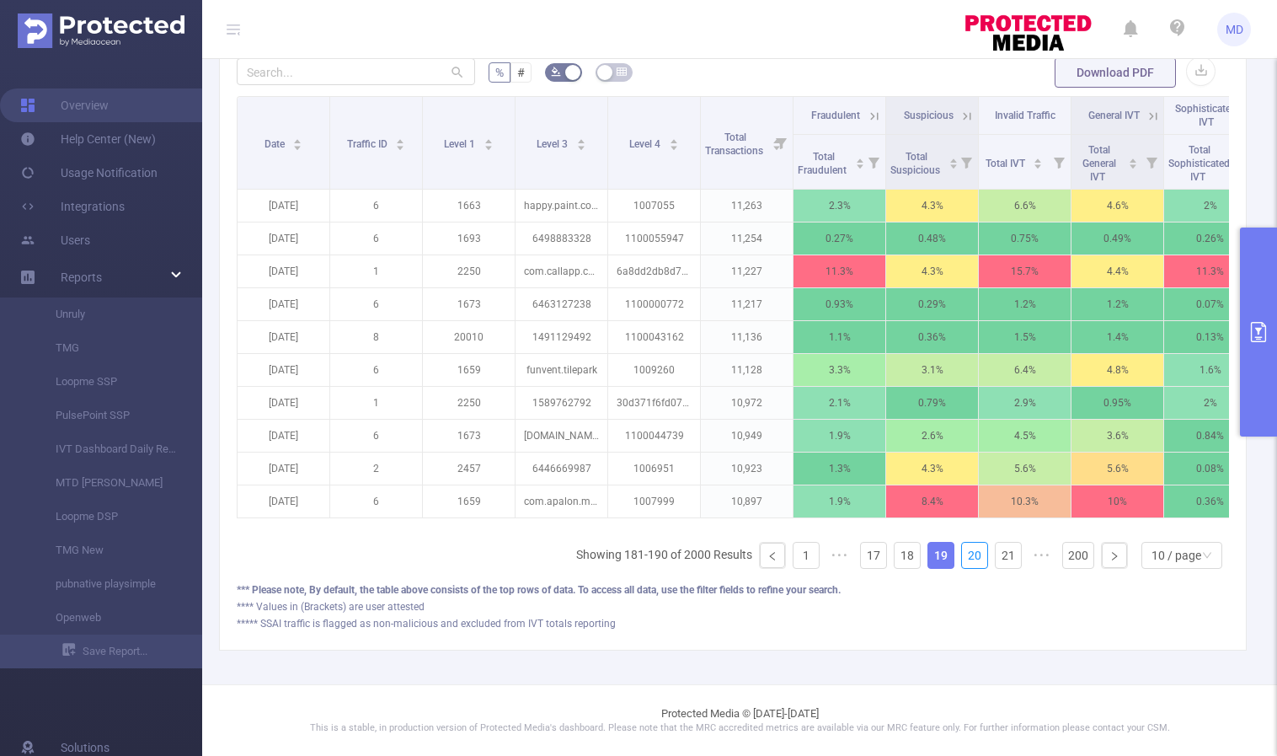
click at [965, 553] on link "20" at bounding box center [974, 555] width 25 height 25
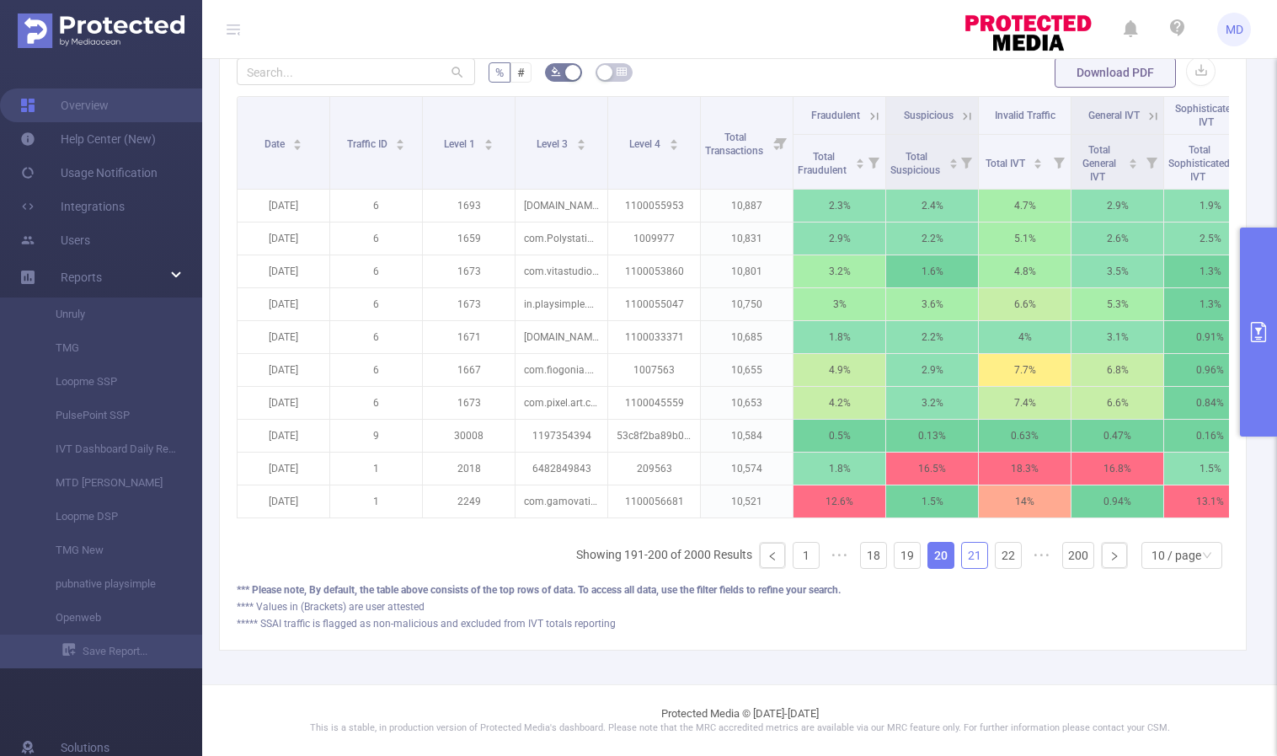
click at [968, 551] on link "21" at bounding box center [974, 555] width 25 height 25
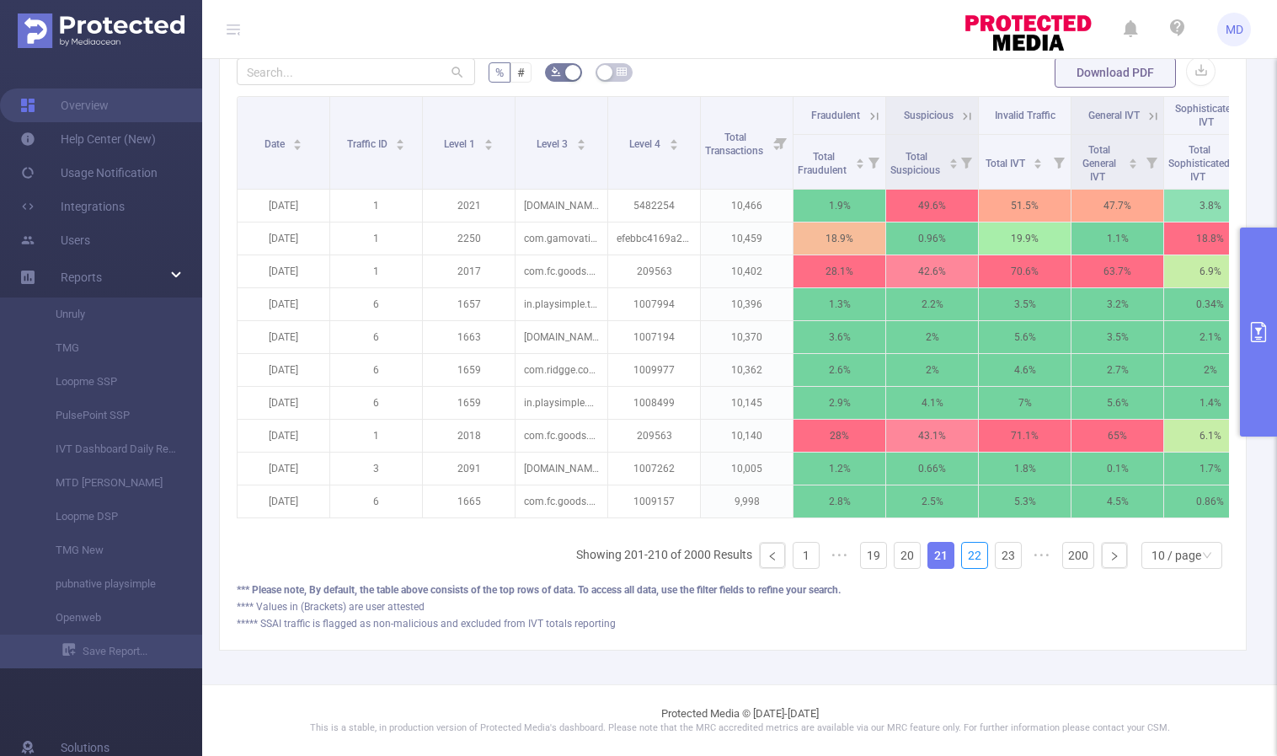
click at [968, 551] on link "22" at bounding box center [974, 555] width 25 height 25
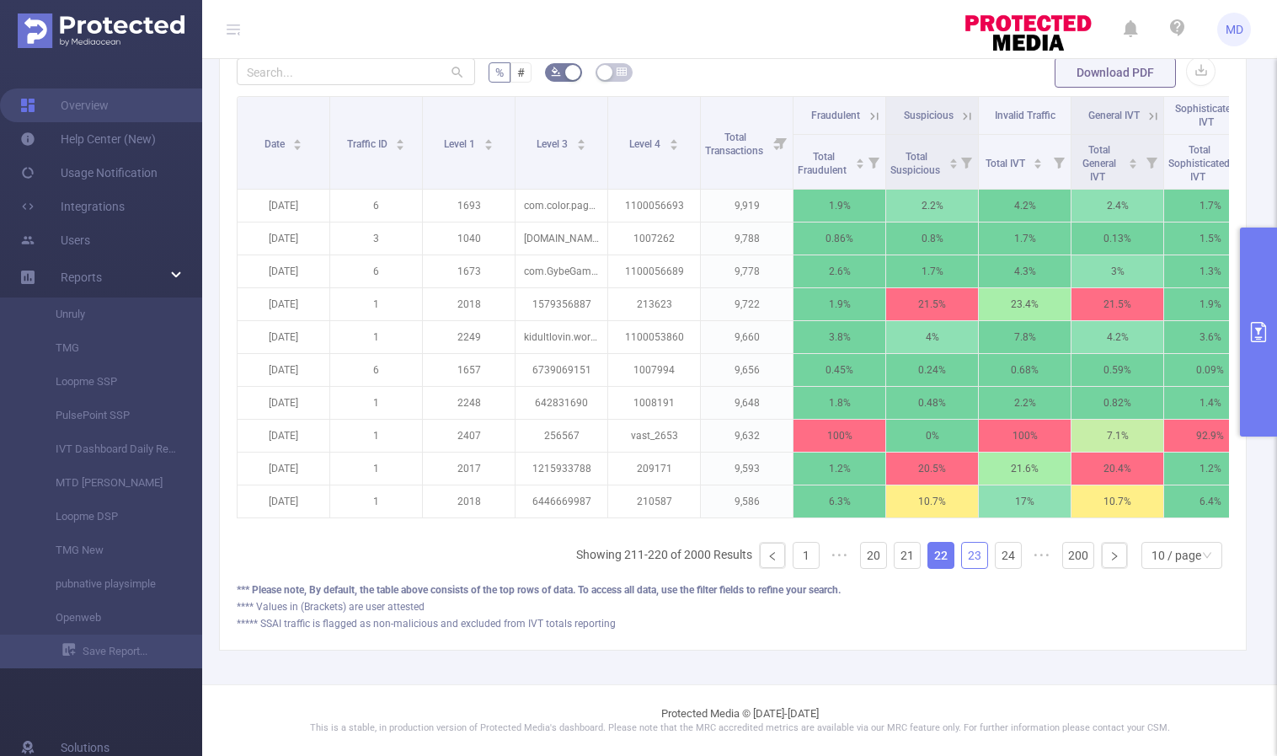
click at [966, 559] on link "23" at bounding box center [974, 555] width 25 height 25
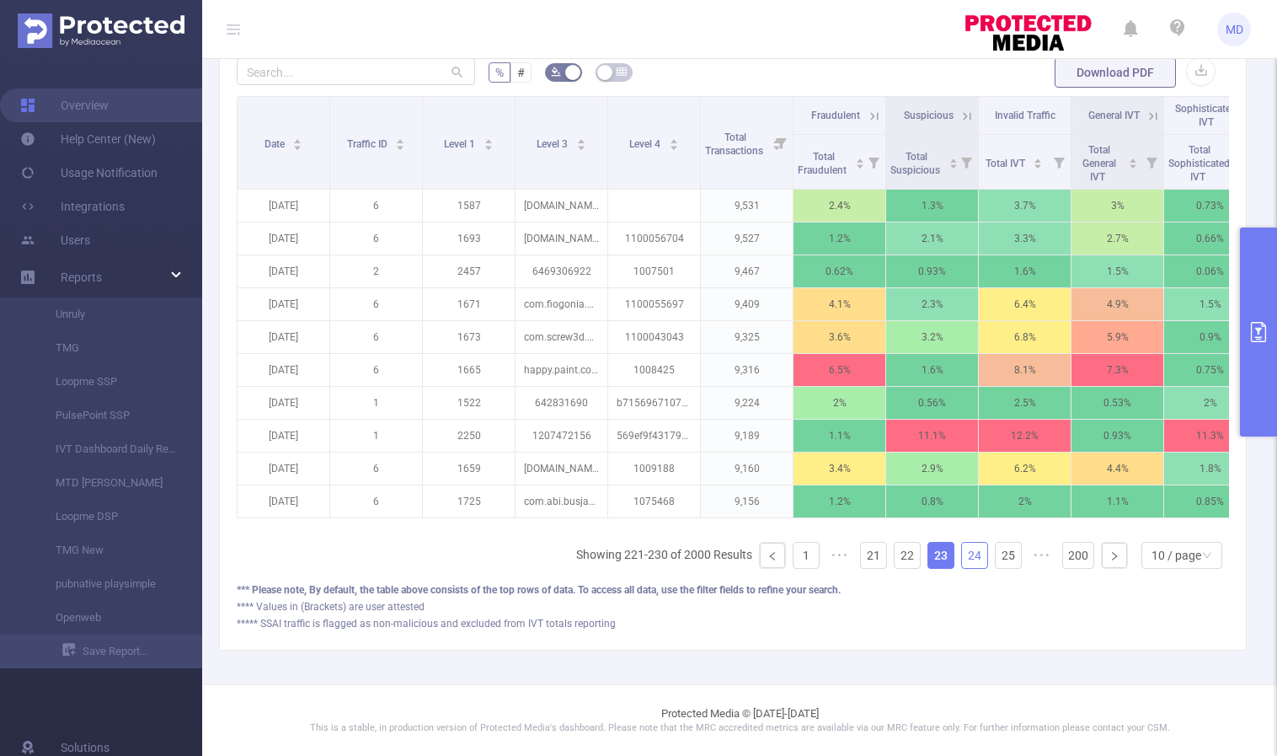
click at [966, 557] on link "24" at bounding box center [974, 555] width 25 height 25
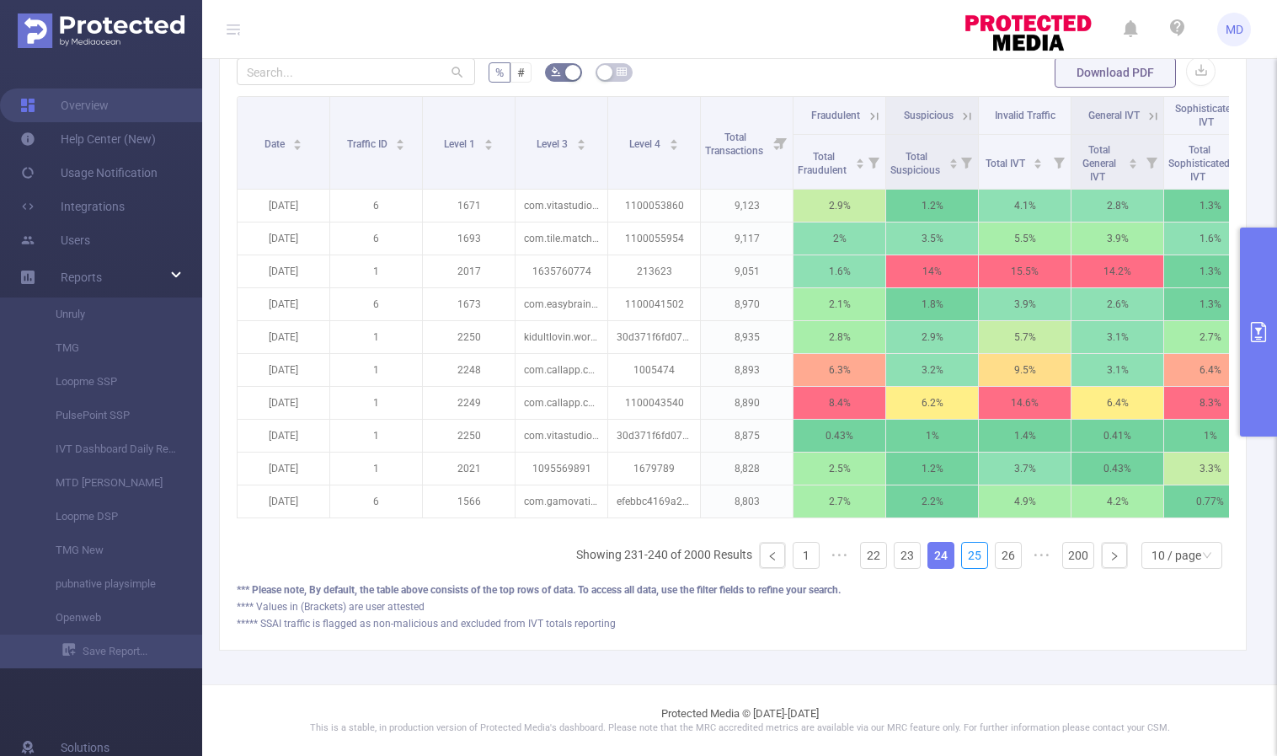
click at [966, 557] on link "25" at bounding box center [974, 555] width 25 height 25
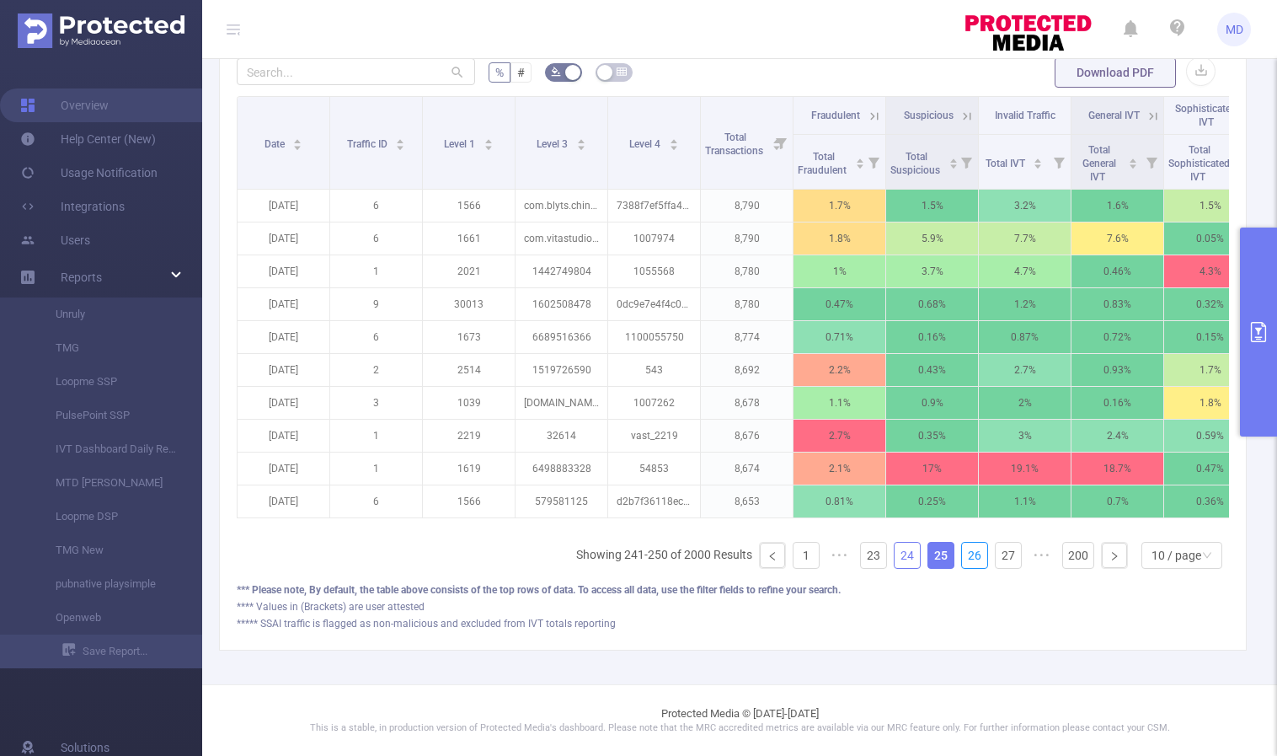
click at [966, 557] on link "26" at bounding box center [974, 555] width 25 height 25
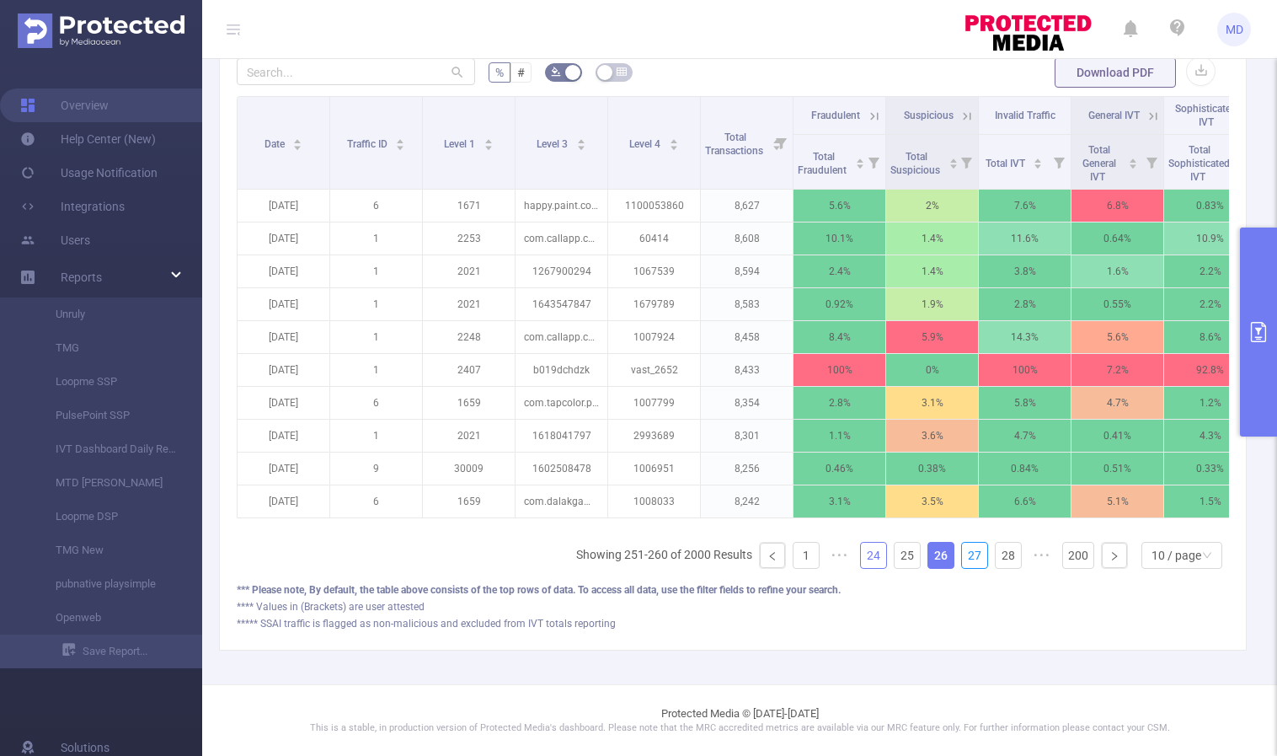
click at [966, 557] on link "27" at bounding box center [974, 555] width 25 height 25
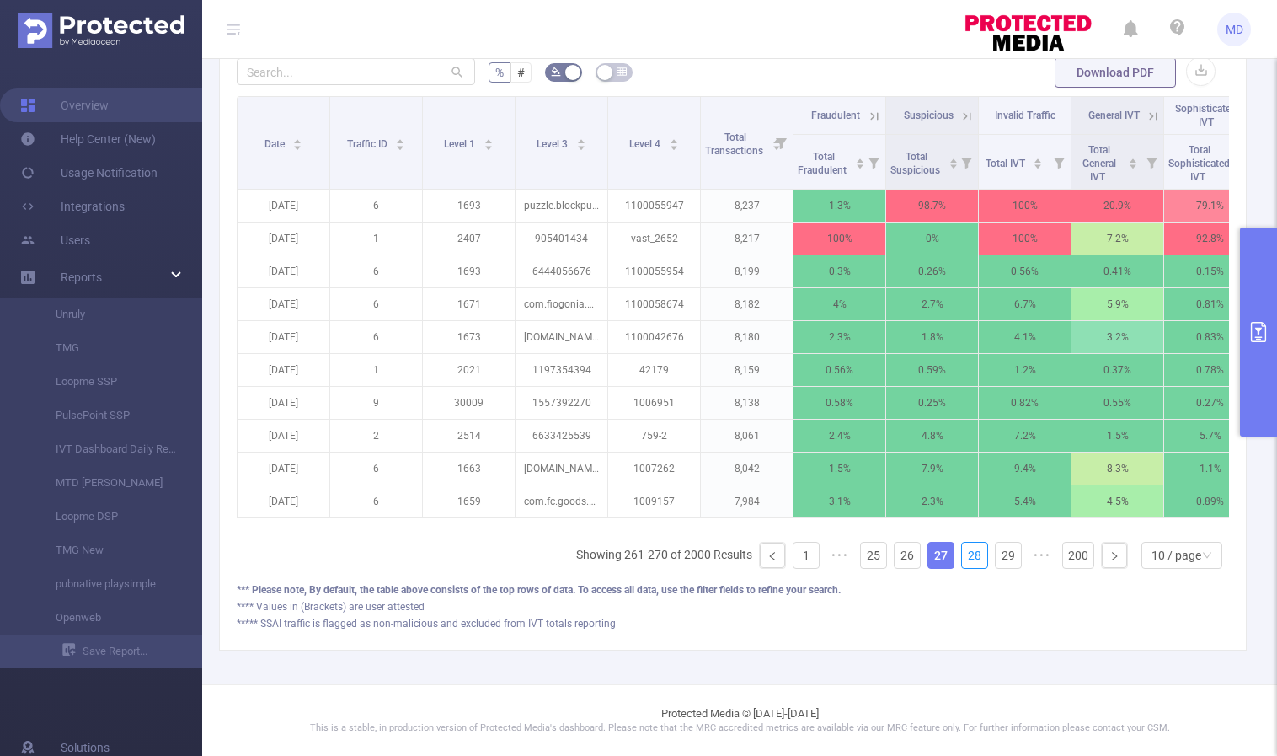
click at [966, 557] on link "28" at bounding box center [974, 555] width 25 height 25
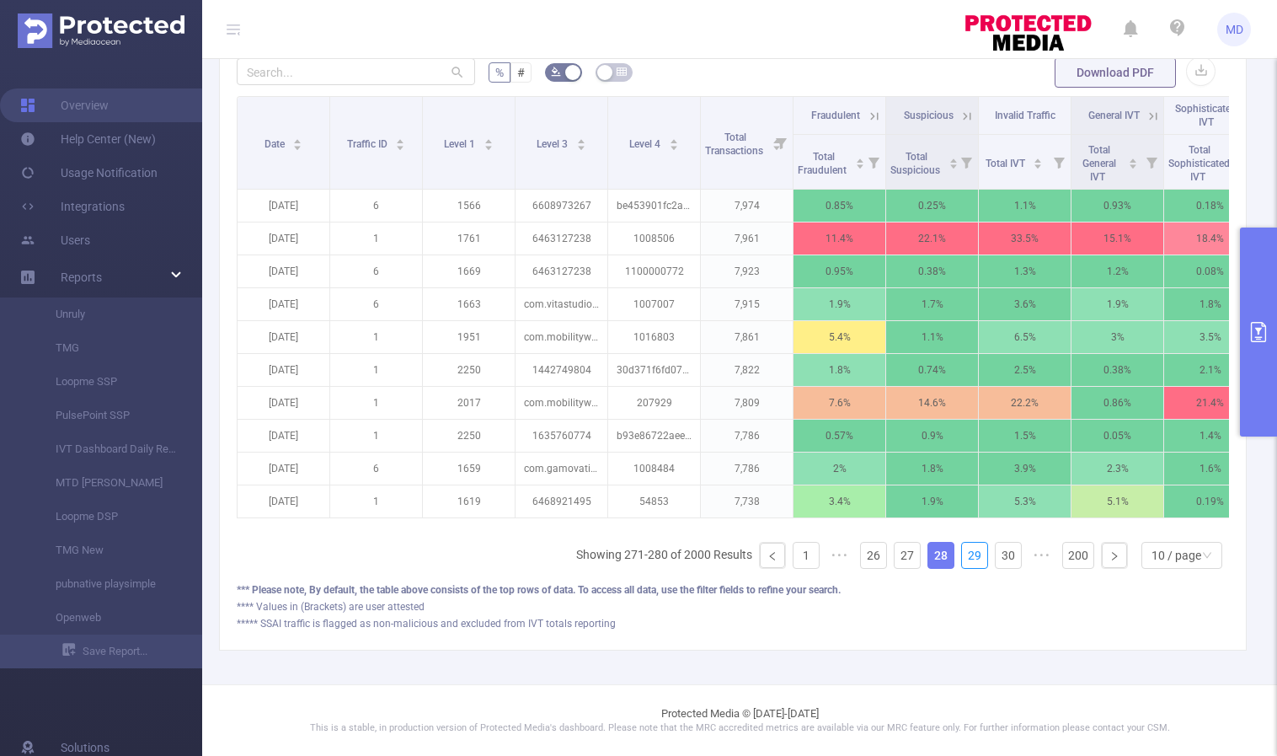
click at [966, 557] on link "29" at bounding box center [974, 555] width 25 height 25
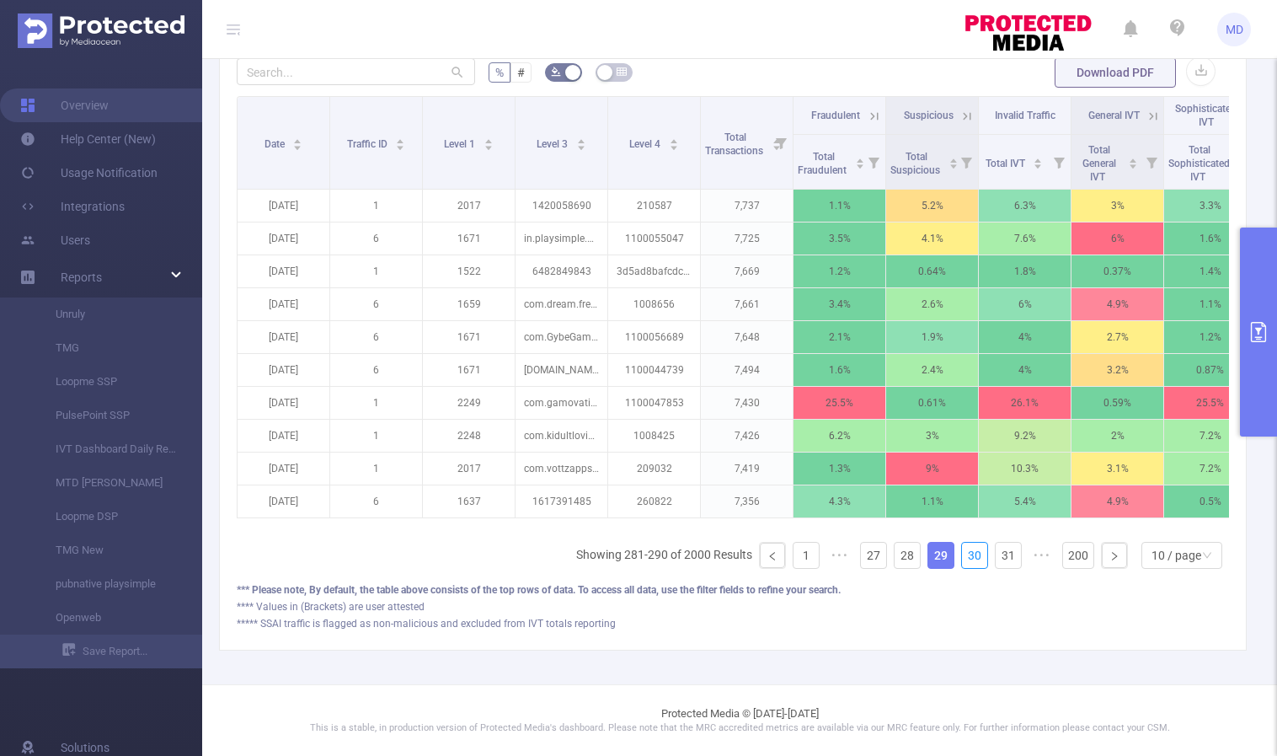
click at [966, 557] on link "30" at bounding box center [974, 555] width 25 height 25
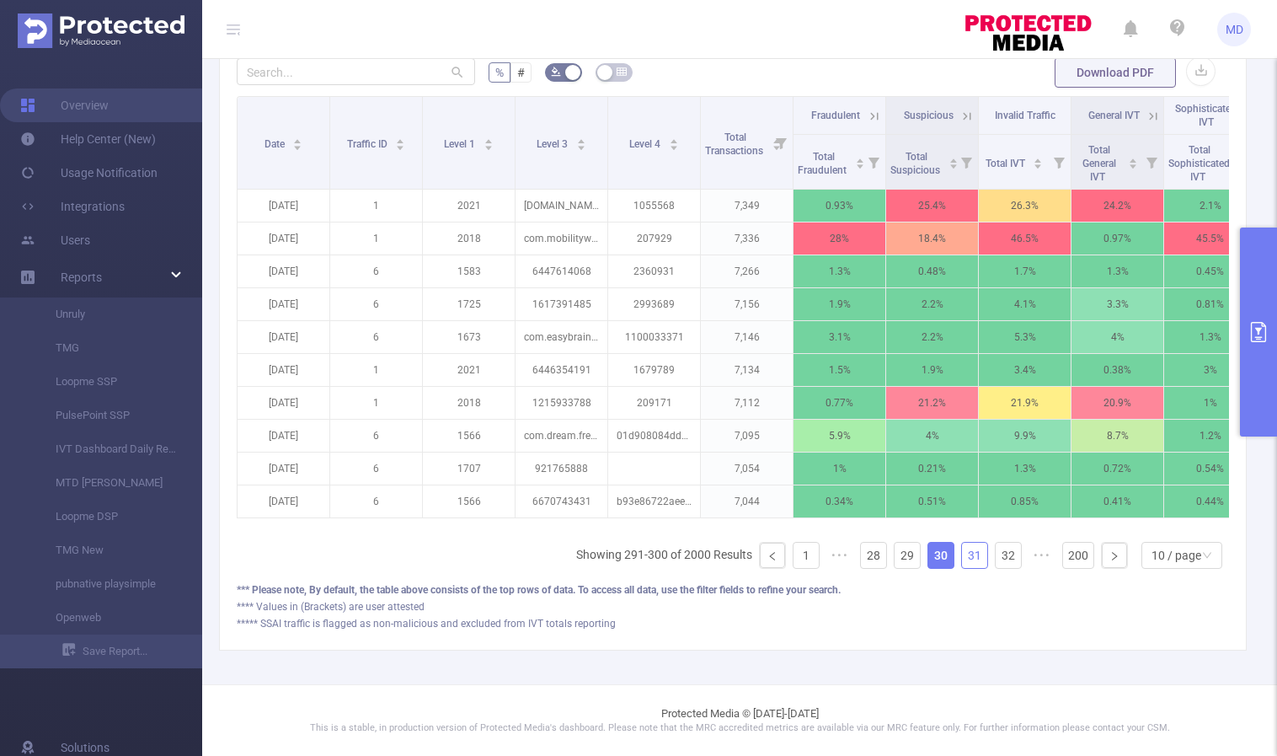
click at [962, 559] on link "31" at bounding box center [974, 555] width 25 height 25
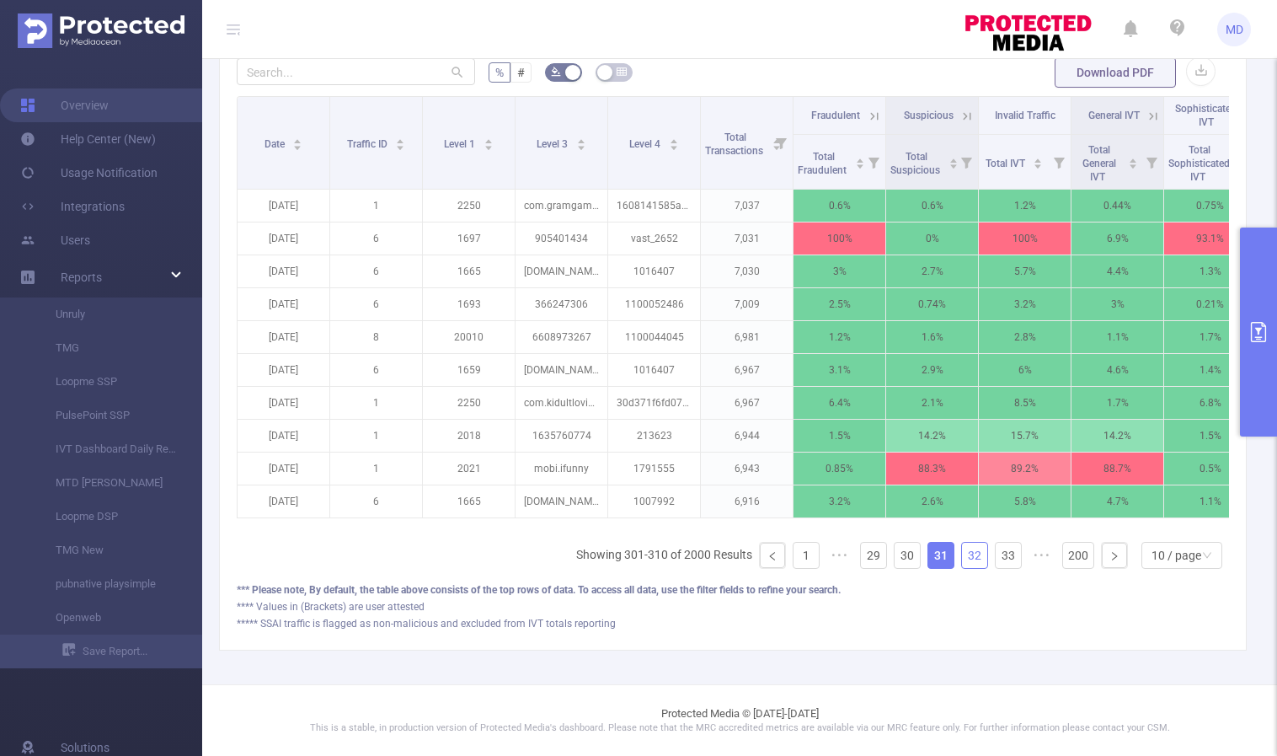
click at [963, 557] on link "32" at bounding box center [974, 555] width 25 height 25
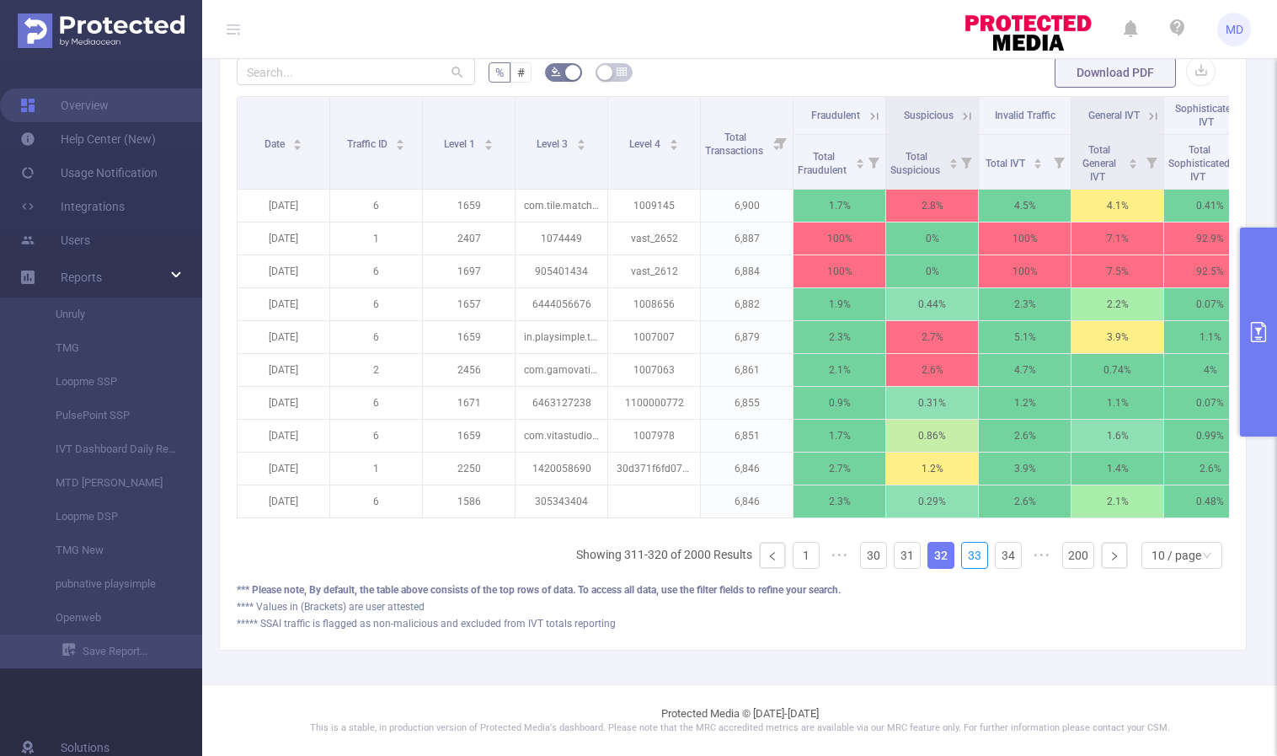
click at [963, 557] on link "33" at bounding box center [974, 555] width 25 height 25
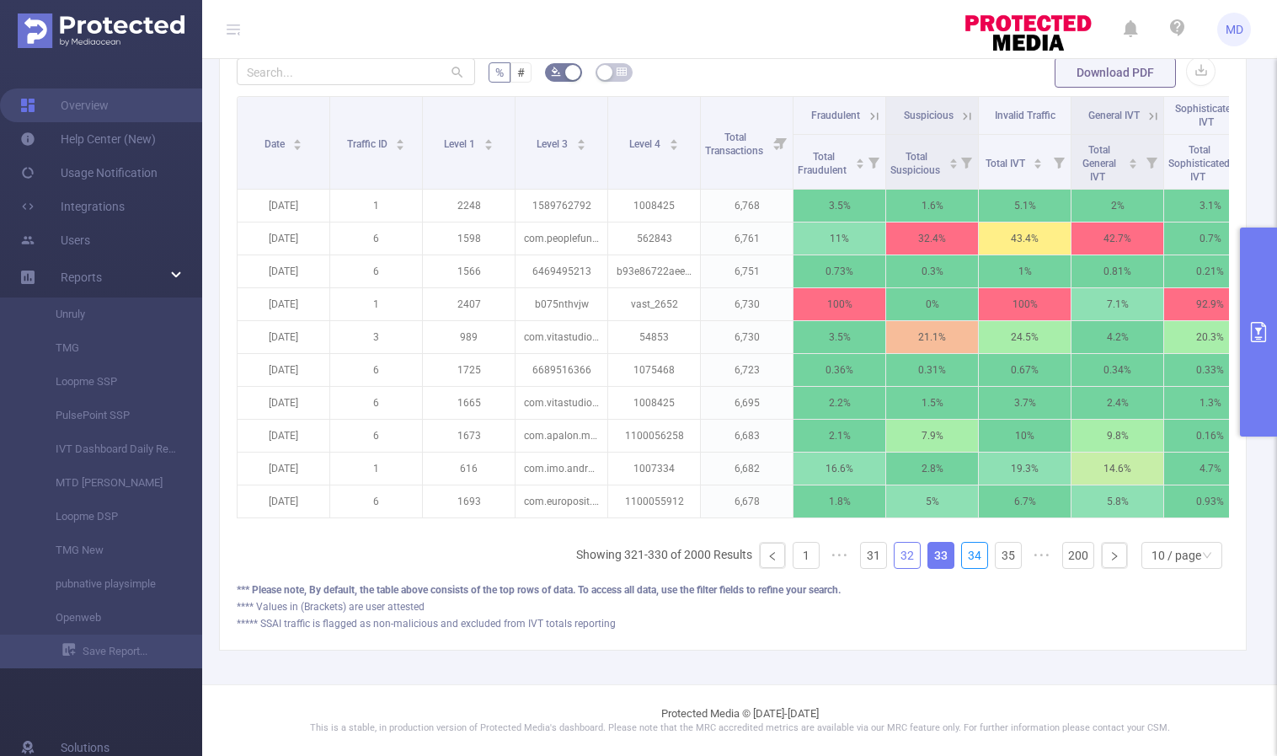
click at [963, 557] on link "34" at bounding box center [974, 555] width 25 height 25
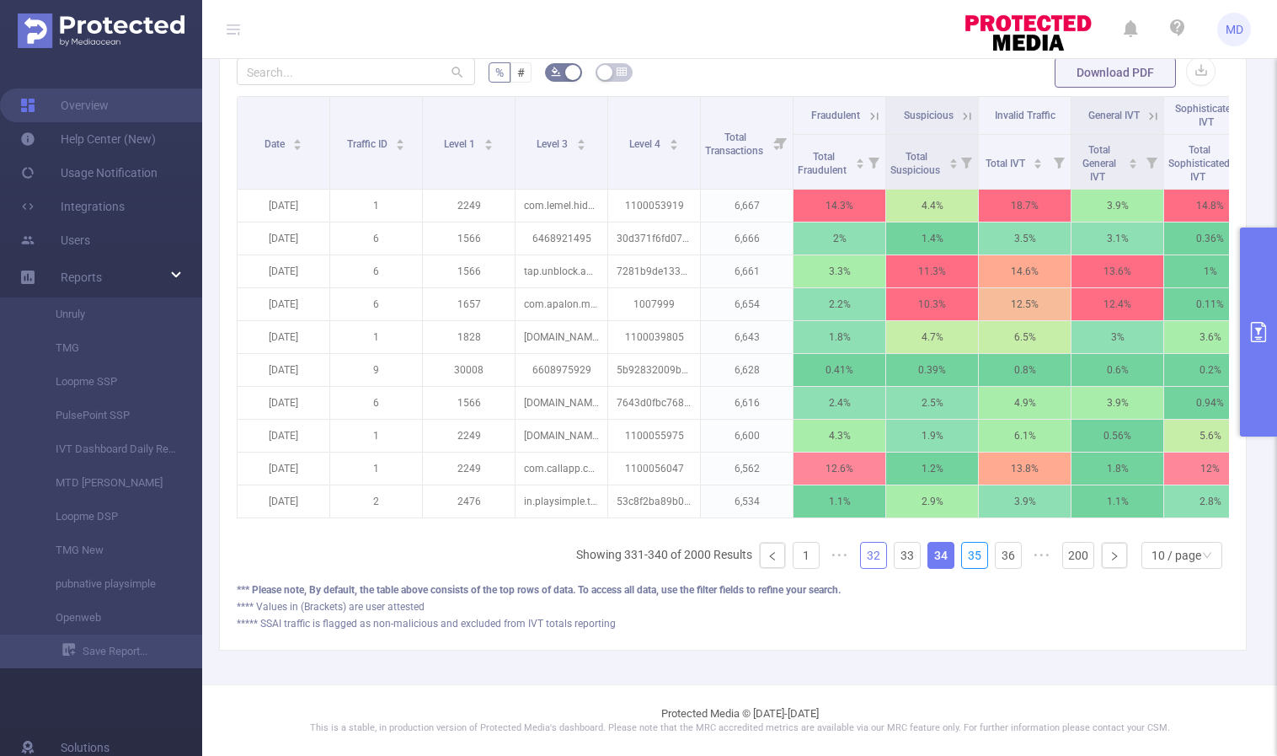
click at [963, 557] on link "35" at bounding box center [974, 555] width 25 height 25
